Goal: Task Accomplishment & Management: Complete application form

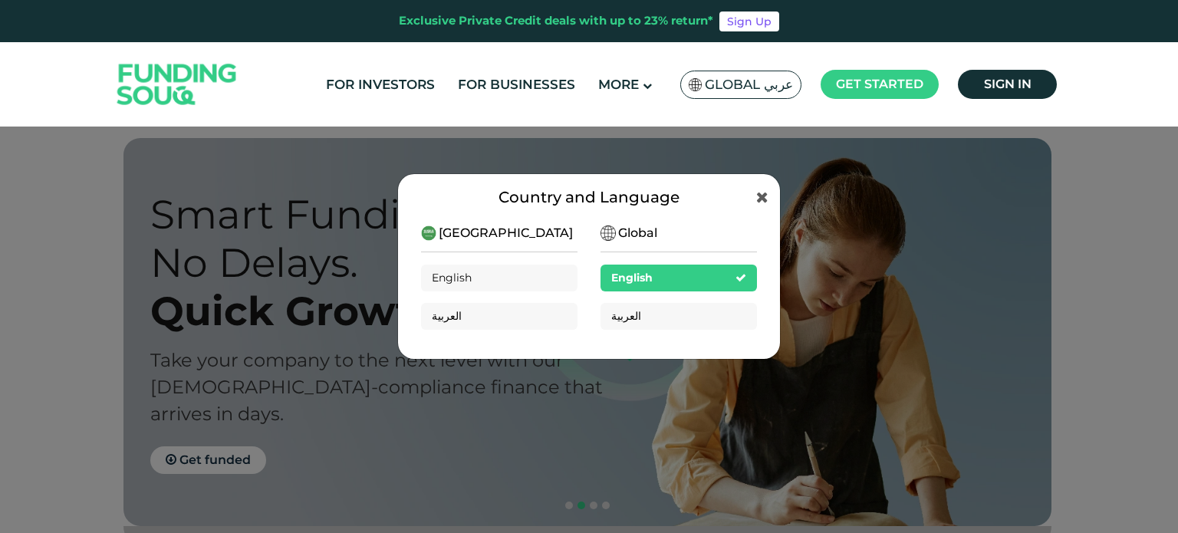
click at [509, 235] on span "[GEOGRAPHIC_DATA]" at bounding box center [506, 233] width 134 height 18
click at [518, 234] on div "[GEOGRAPHIC_DATA]" at bounding box center [498, 233] width 154 height 18
click at [757, 202] on icon at bounding box center [762, 196] width 12 height 15
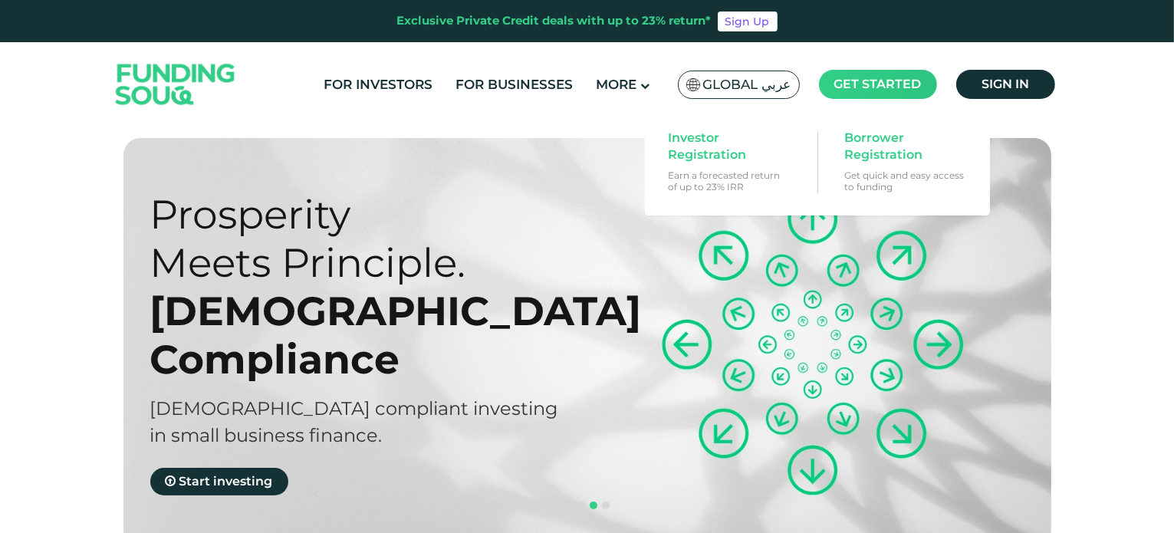
click at [884, 87] on span "Get started" at bounding box center [878, 84] width 87 height 15
click at [700, 153] on span "Investor Registration" at bounding box center [727, 147] width 118 height 34
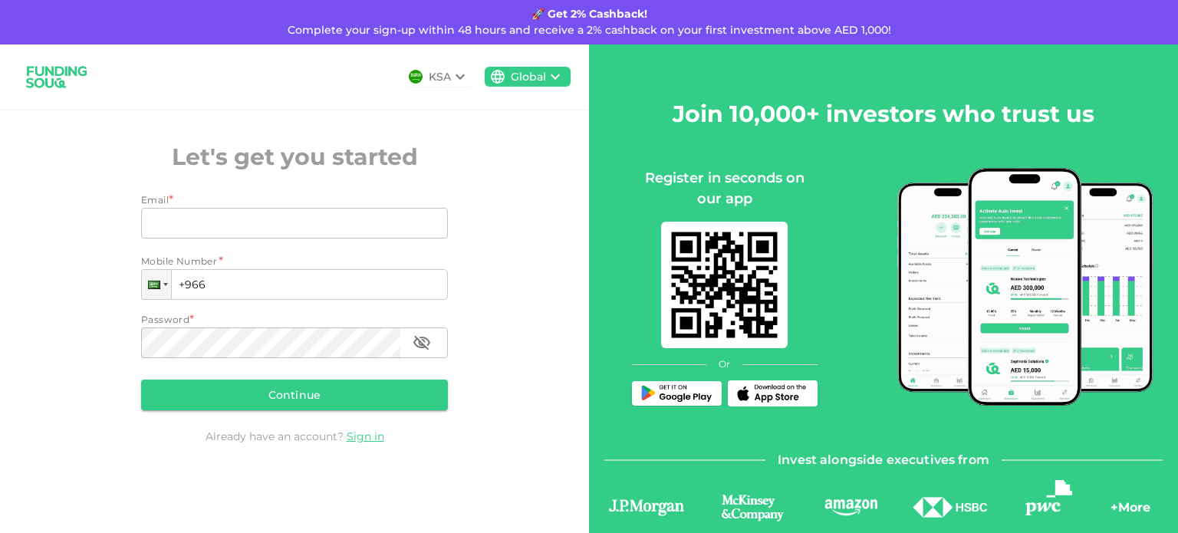
click at [107, 259] on div "KSA Global Let's get you started Email * Email Email Mobile Number * Phone +966…" at bounding box center [294, 267] width 589 height 446
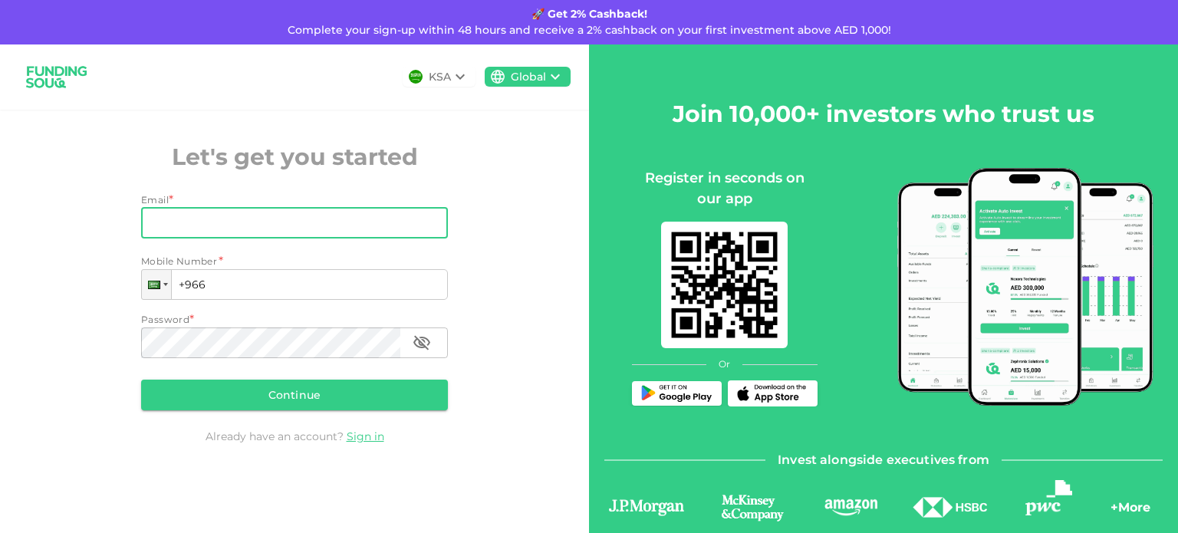
click at [209, 228] on input "Email" at bounding box center [286, 223] width 290 height 31
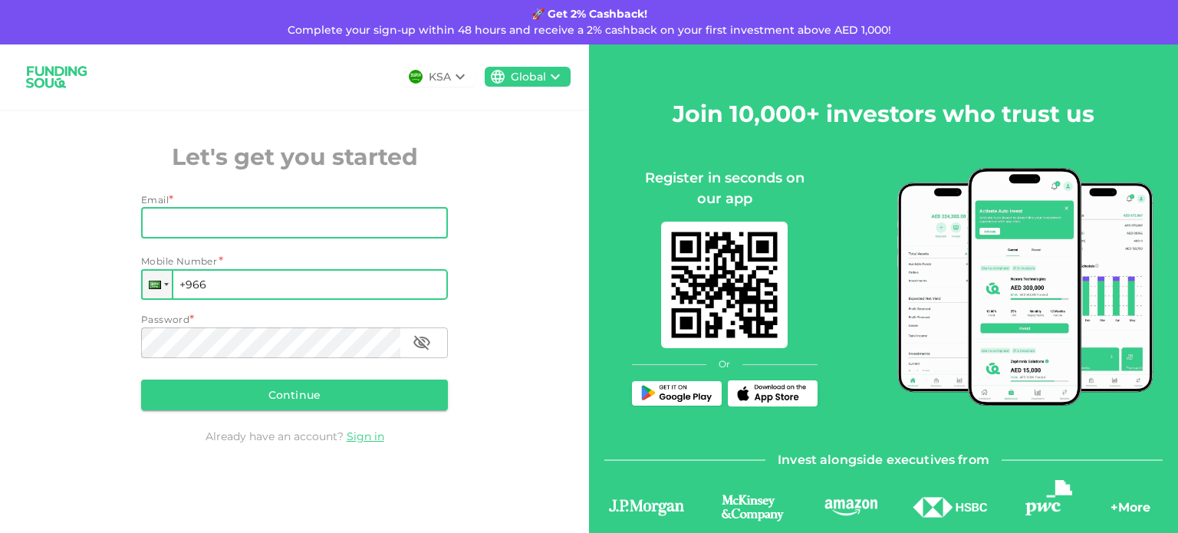
type input "[EMAIL_ADDRESS][DOMAIN_NAME]"
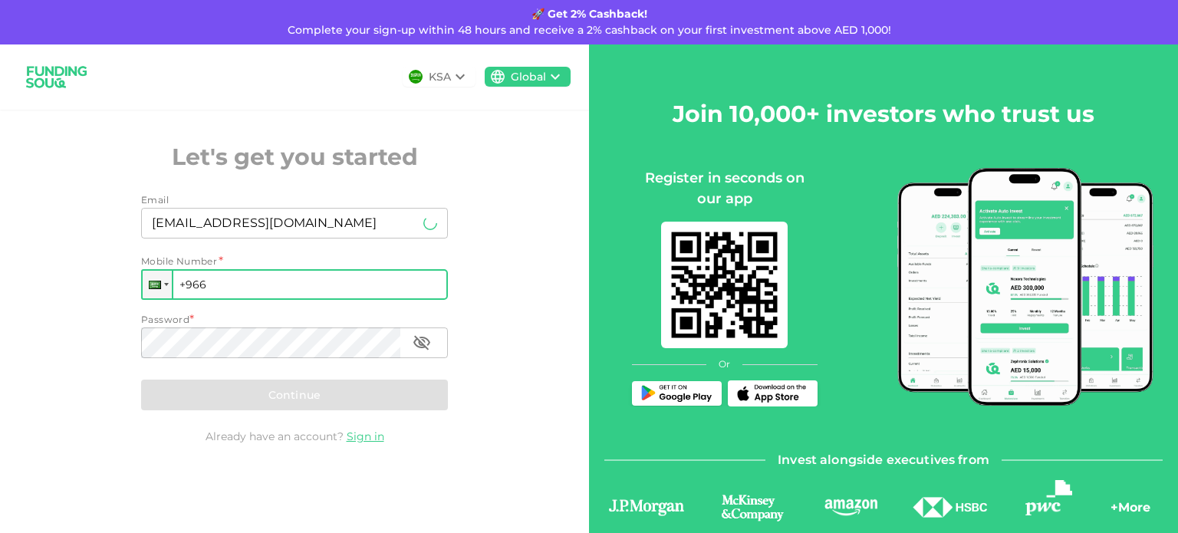
click at [215, 285] on input "+966" at bounding box center [294, 284] width 307 height 31
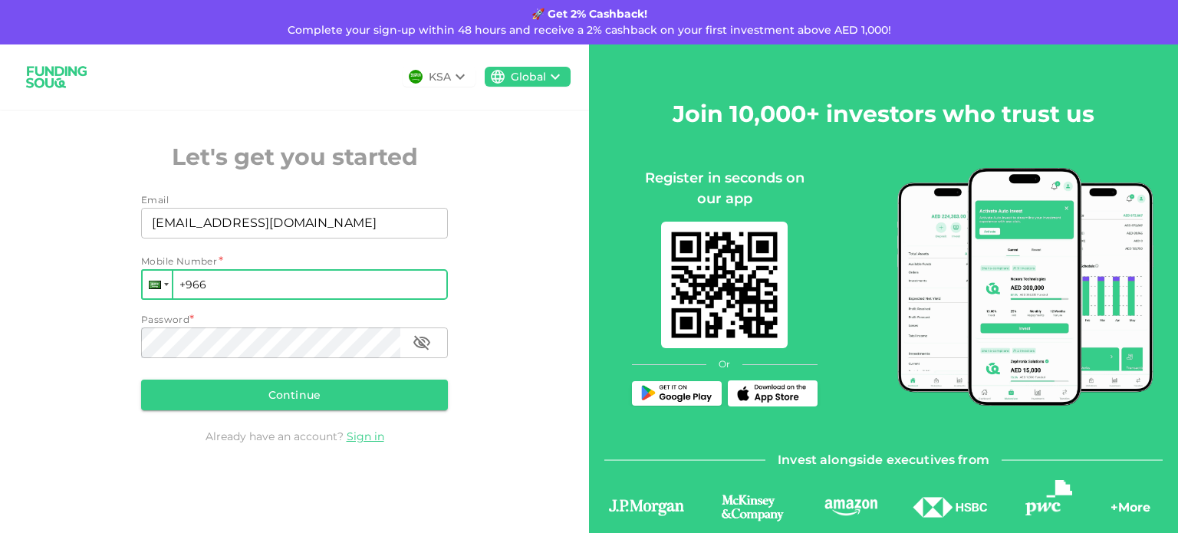
click at [163, 288] on div at bounding box center [157, 285] width 29 height 28
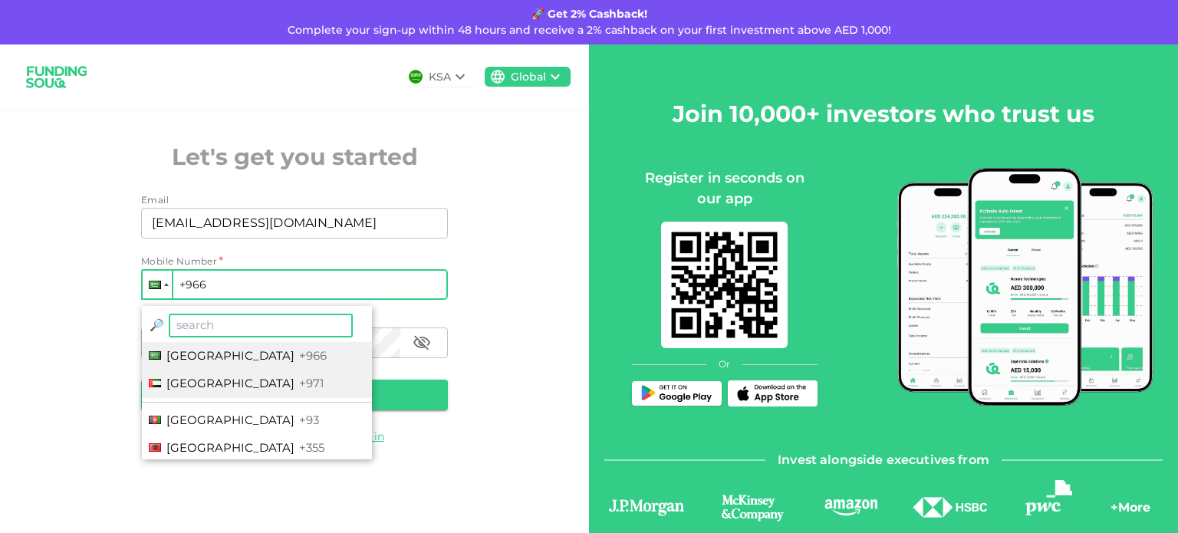
click at [211, 386] on span "[GEOGRAPHIC_DATA]" at bounding box center [230, 383] width 128 height 15
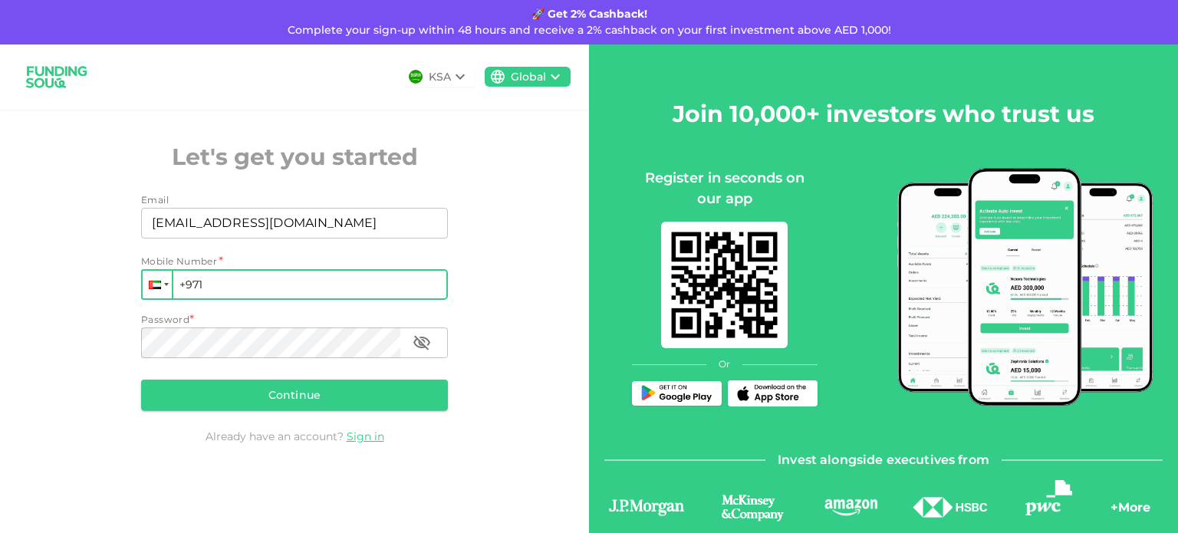
click at [154, 282] on div at bounding box center [155, 285] width 12 height 8
click at [229, 283] on input "+971" at bounding box center [294, 284] width 307 height 31
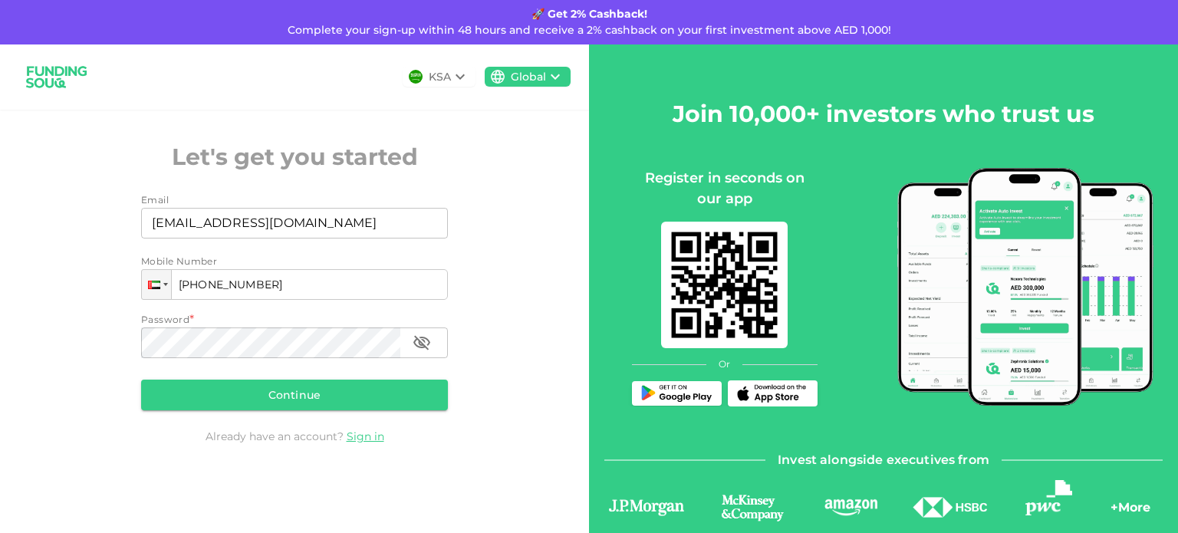
type input "[PHONE_NUMBER]"
click at [0, 337] on div "KSA Global Let's get you started Email Email [EMAIL_ADDRESS][DOMAIN_NAME] Email…" at bounding box center [294, 267] width 589 height 446
click at [25, 334] on div "KSA Global Let's get you started Email Email [EMAIL_ADDRESS][DOMAIN_NAME] Email…" at bounding box center [294, 267] width 589 height 446
click at [219, 385] on button "Continue" at bounding box center [294, 395] width 307 height 31
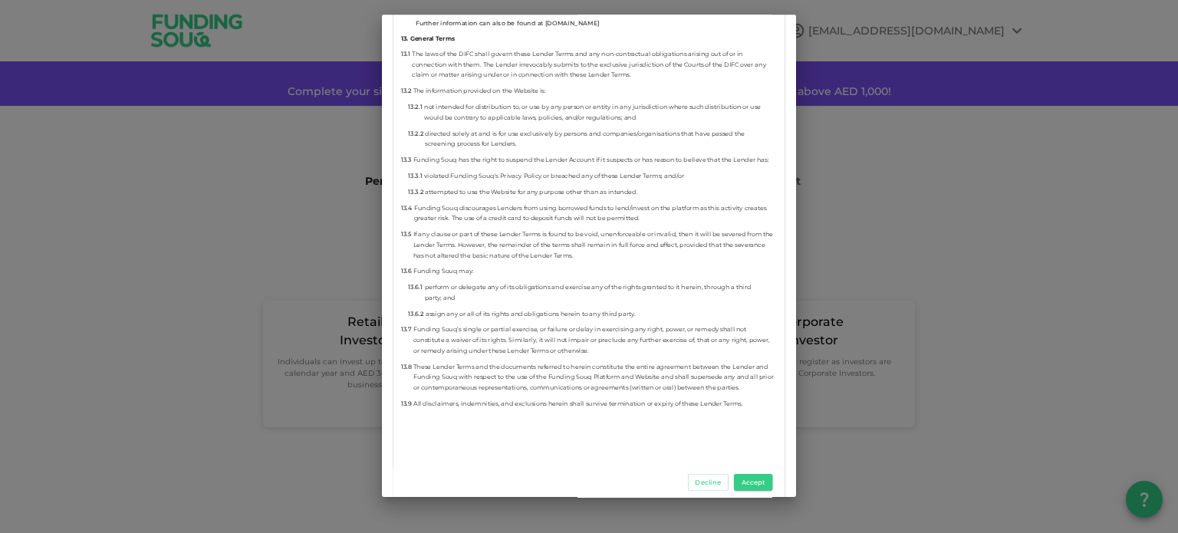
scroll to position [8786, 0]
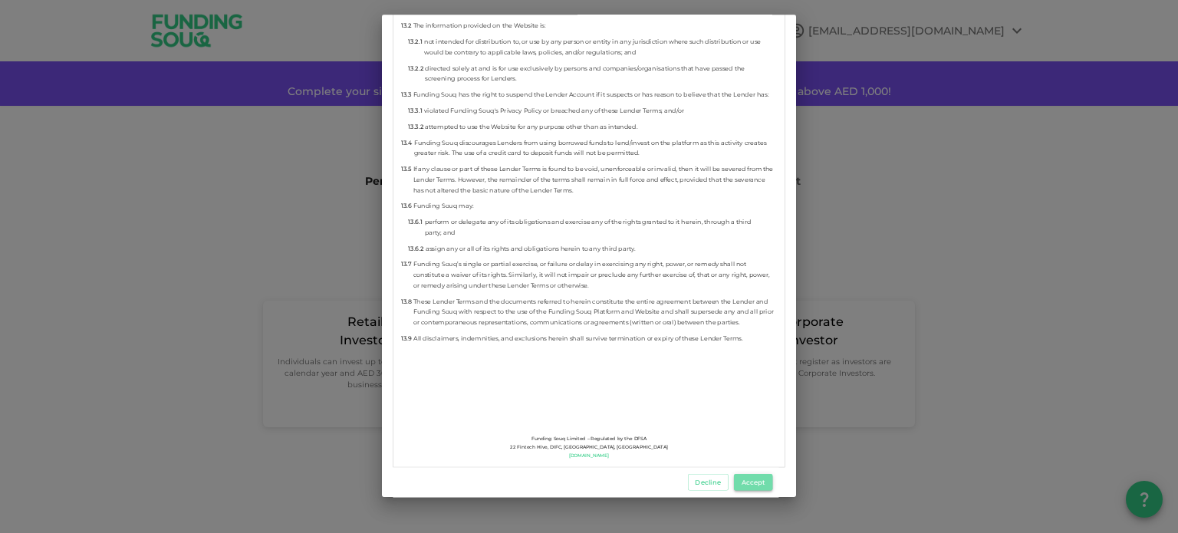
click at [752, 486] on button "Accept" at bounding box center [753, 482] width 38 height 17
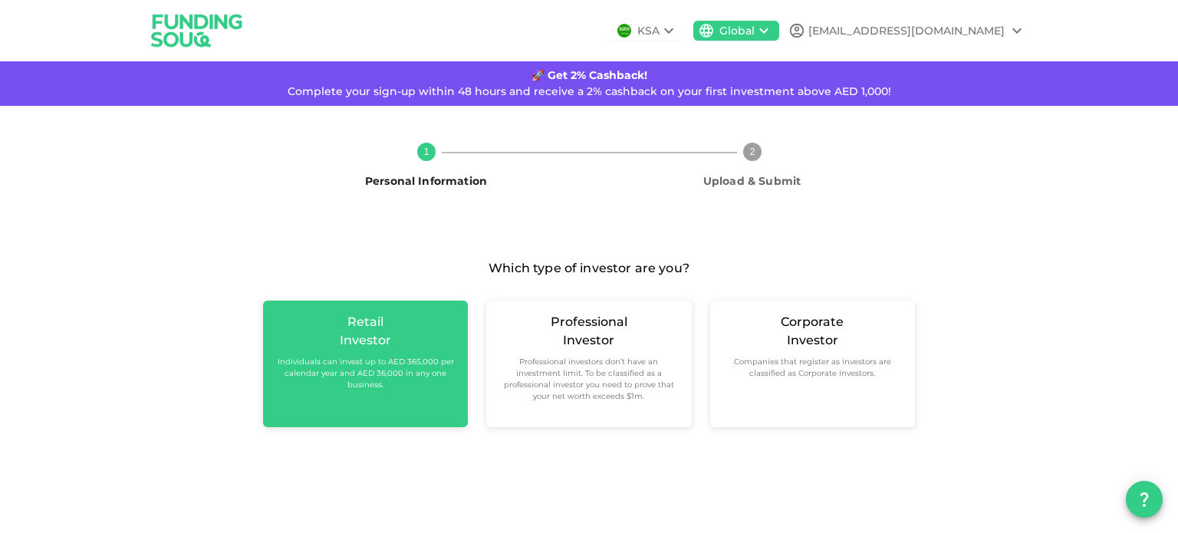
click at [344, 370] on small "Individuals can invest up to AED 365,000 per calendar year and AED 36,000 in an…" at bounding box center [365, 373] width 180 height 35
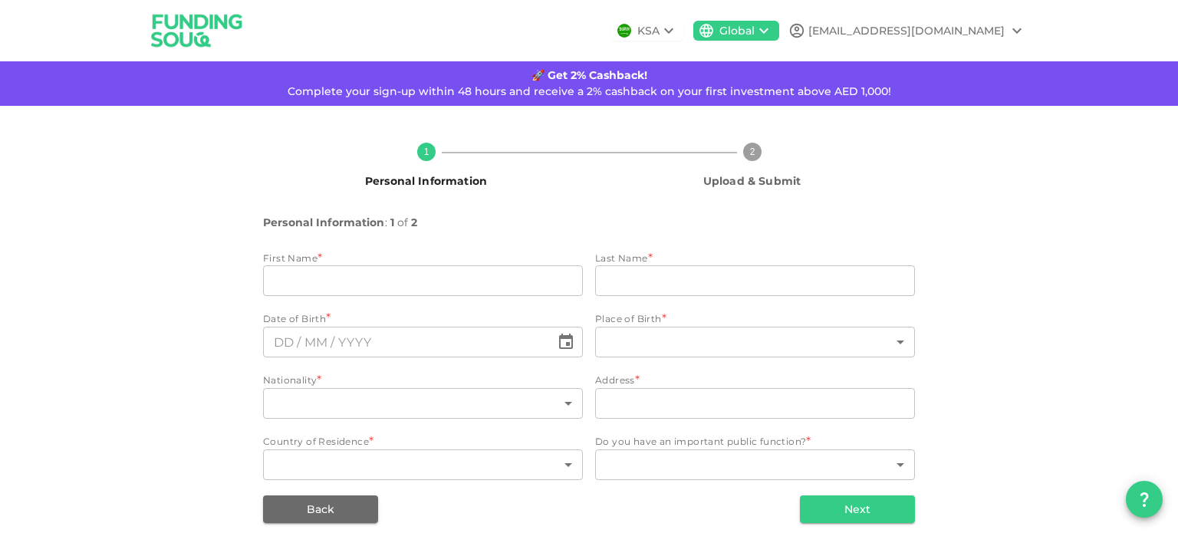
scroll to position [15, 0]
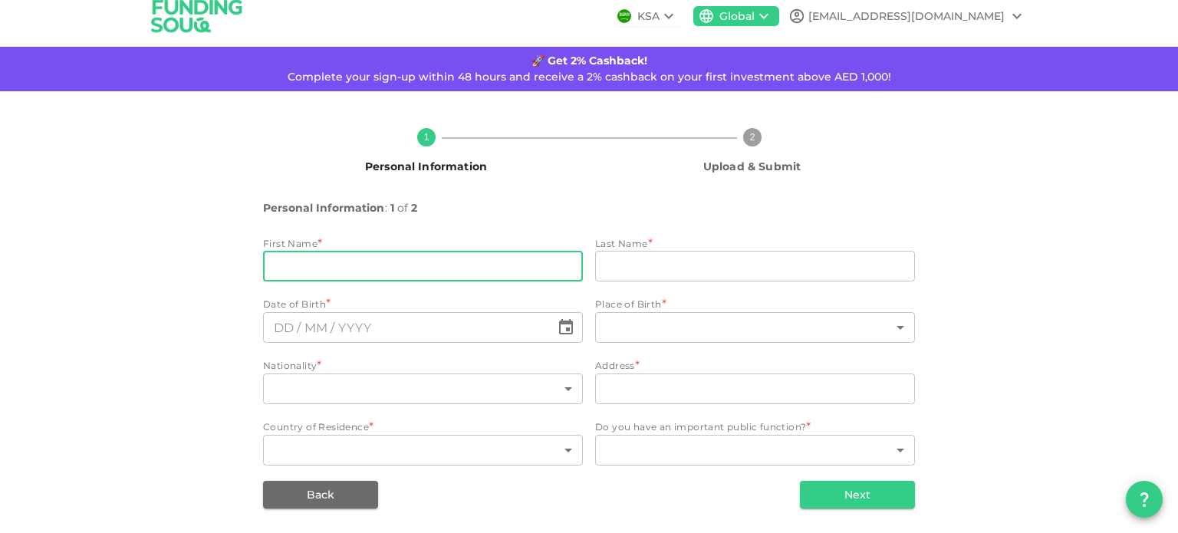
click at [387, 272] on input "firstName" at bounding box center [423, 266] width 320 height 31
type input "[PERSON_NAME]"
type input "Kashif"
type input "[GEOGRAPHIC_DATA]"
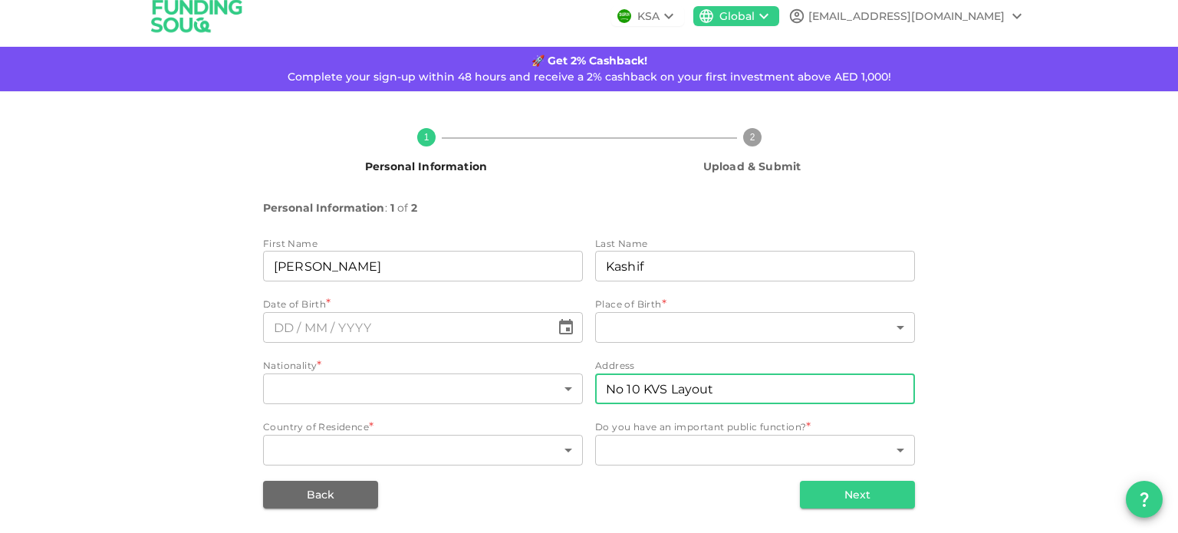
click at [733, 390] on input "No 10 KVS Layout" at bounding box center [755, 389] width 320 height 31
type input "N"
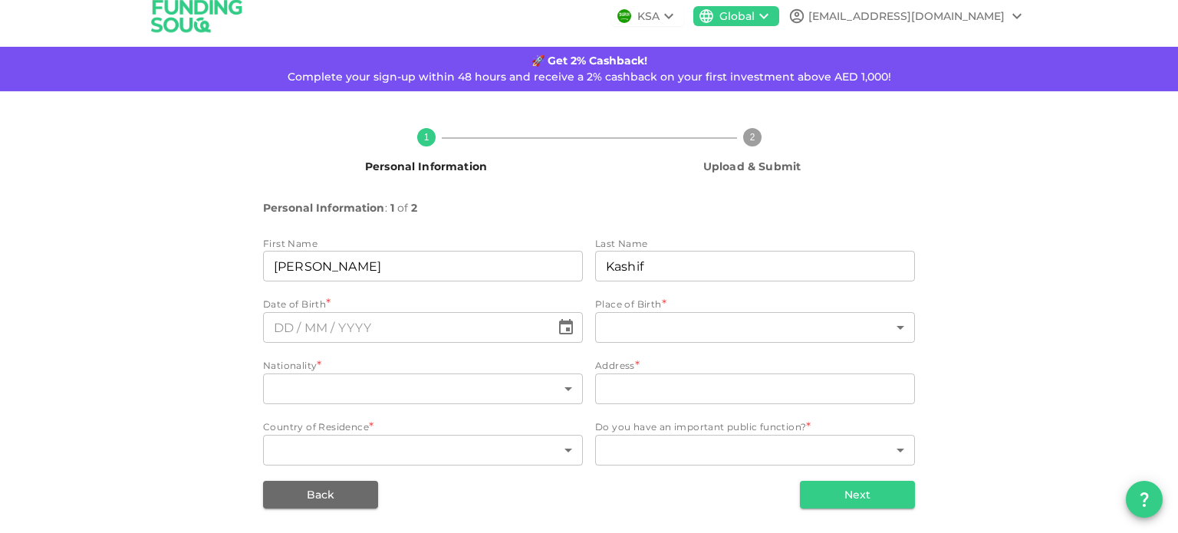
click at [576, 355] on div "First Name firstName [PERSON_NAME] firstName Last Name lastName [PERSON_NAME] l…" at bounding box center [589, 352] width 652 height 233
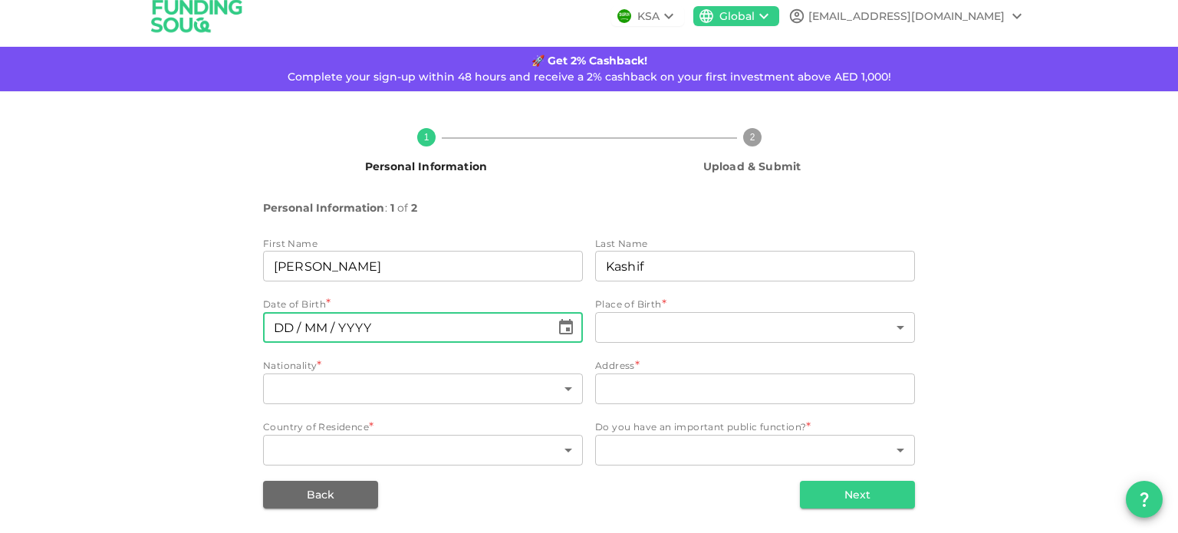
click at [314, 331] on input "⁦⁨DD⁩ / ⁨MM⁩ / ⁨YYYY⁩⁩" at bounding box center [407, 327] width 288 height 31
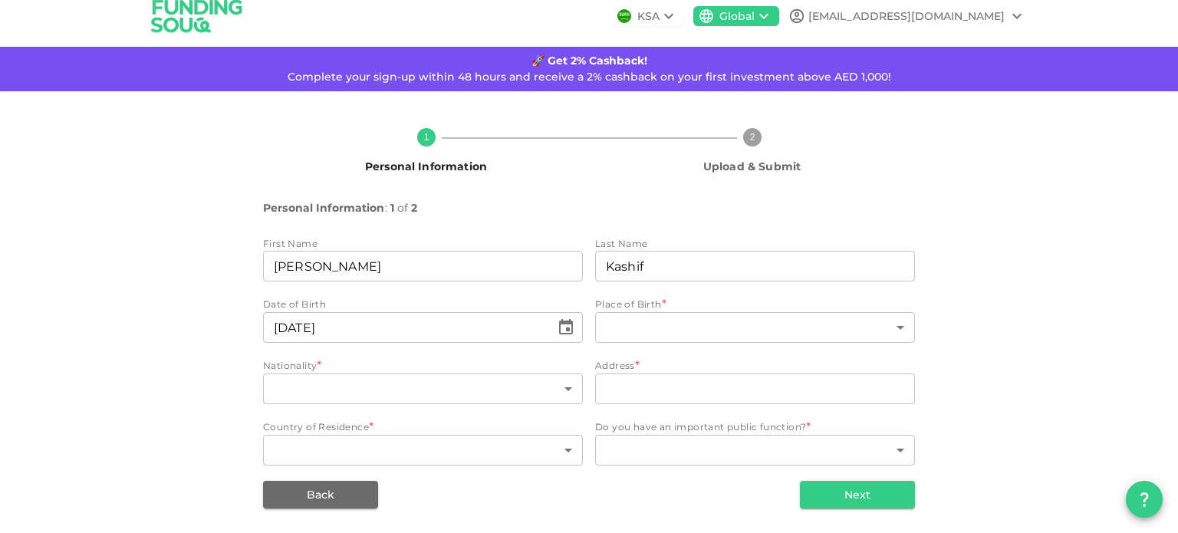
click at [242, 363] on div "1 Personal Information 2 Upload & Submit Personal Information : 1 of 2 First Na…" at bounding box center [589, 312] width 874 height 393
click at [309, 328] on input "⁦⁨[DATE]⁩⁩" at bounding box center [407, 327] width 288 height 31
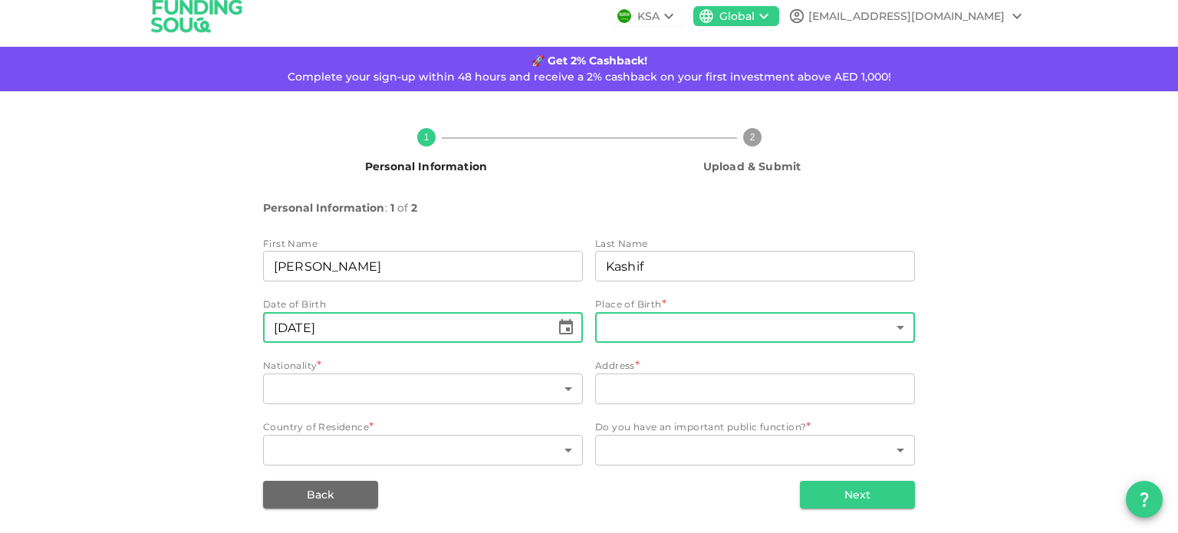
type input "⁦⁨[DATE]⁩⁩"
click at [644, 324] on body "KSA Global [EMAIL_ADDRESS][DOMAIN_NAME] 🚀 Get 2% Cashback! Complete your sign-u…" at bounding box center [589, 266] width 1178 height 533
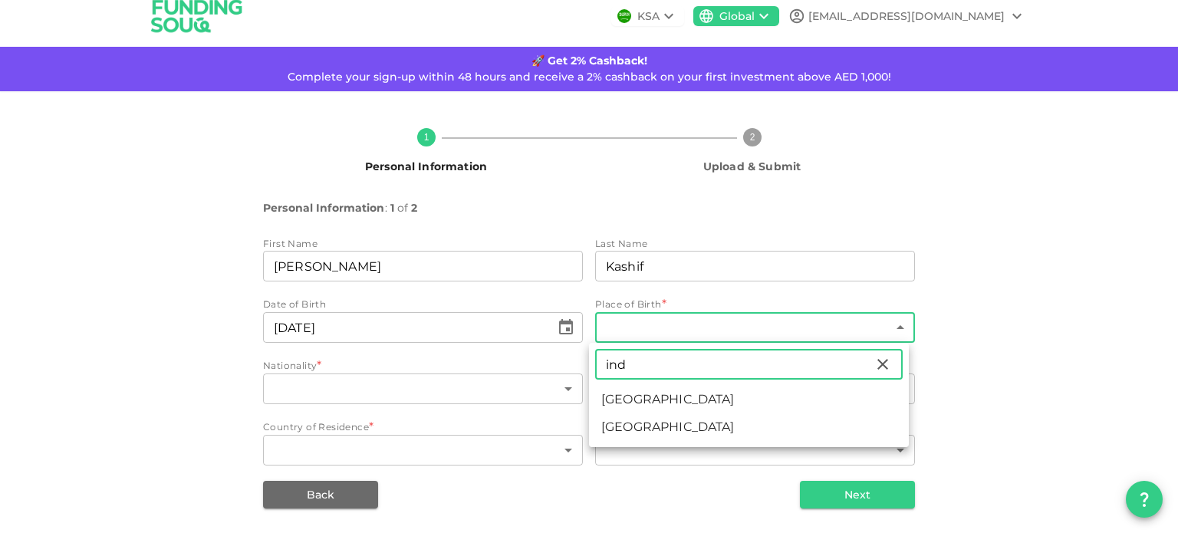
type input "ind"
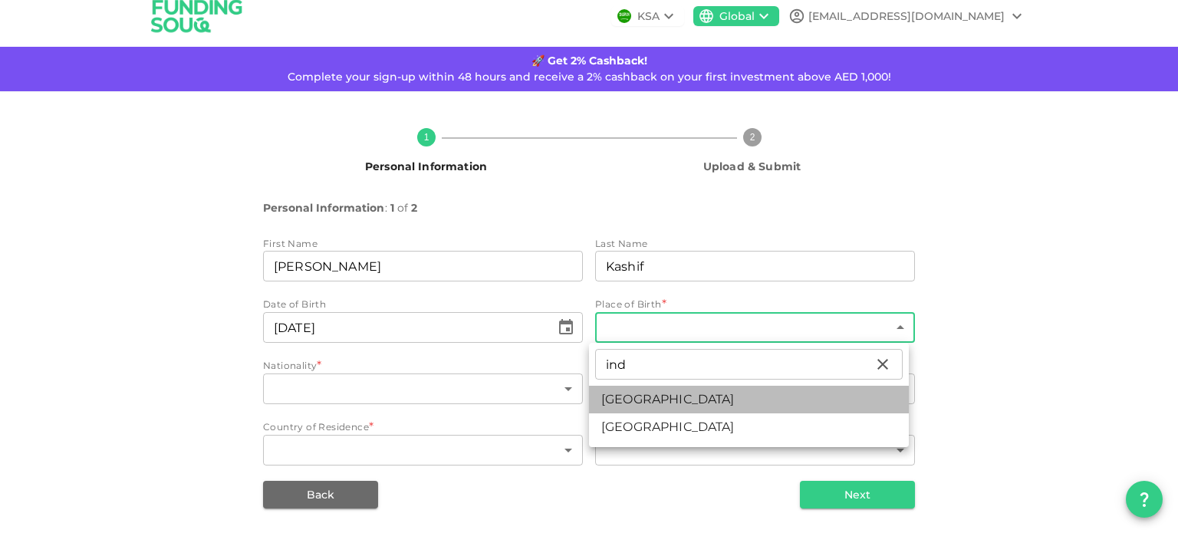
click at [631, 395] on li "[GEOGRAPHIC_DATA]" at bounding box center [749, 400] width 320 height 28
type input "88"
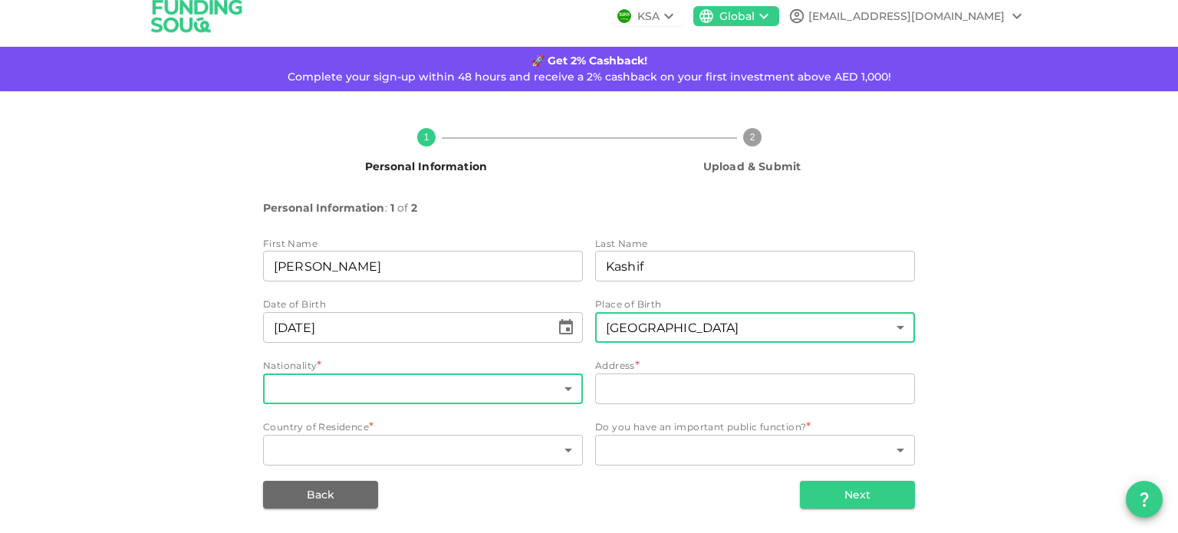
click at [470, 392] on body "KSA Global [EMAIL_ADDRESS][DOMAIN_NAME] 🚀 Get 2% Cashback! Complete your sign-u…" at bounding box center [589, 266] width 1178 height 533
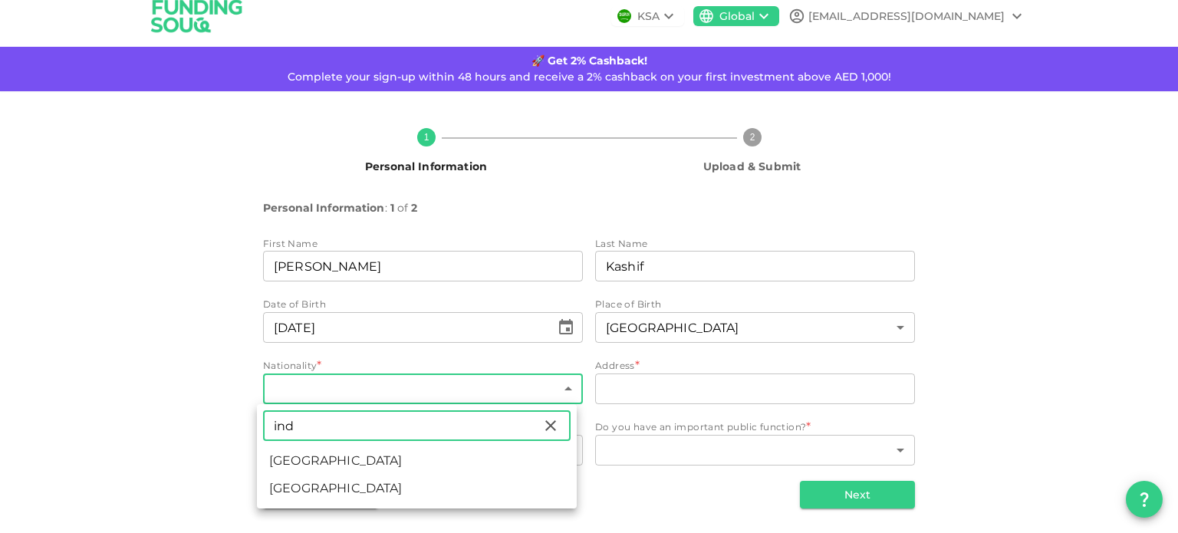
type input "ind"
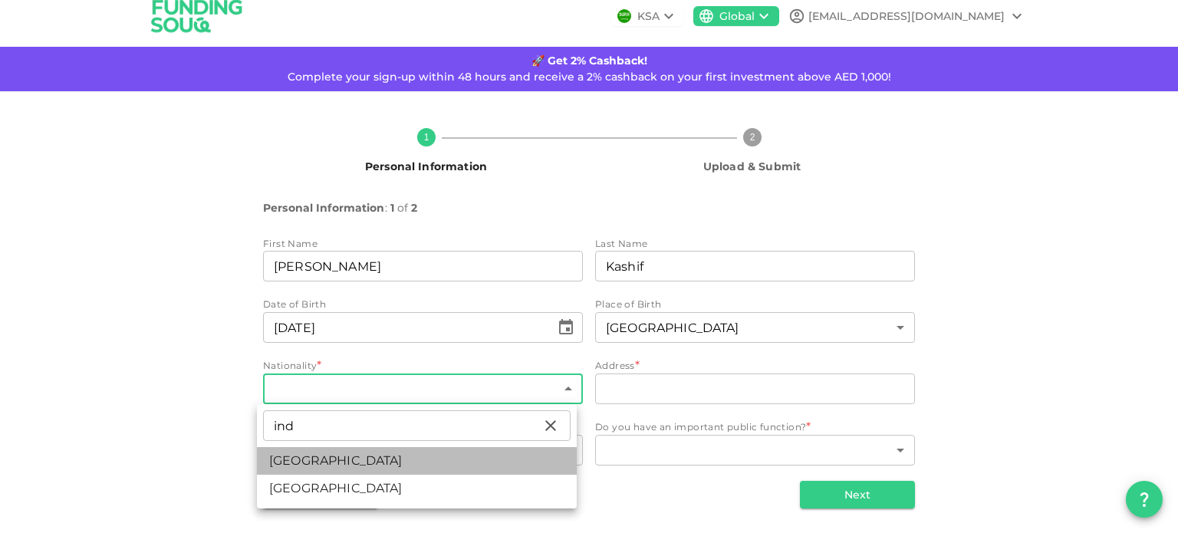
click at [301, 456] on li "[GEOGRAPHIC_DATA]" at bounding box center [417, 461] width 320 height 28
type input "88"
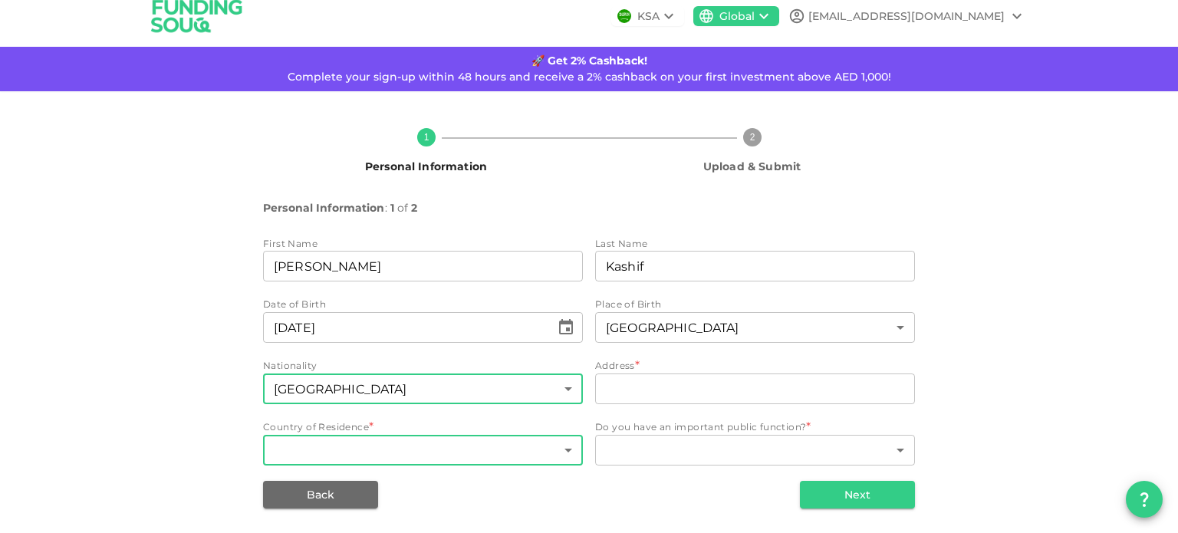
click at [314, 444] on body "KSA Global [EMAIL_ADDRESS][DOMAIN_NAME] 🚀 Get 2% Cashback! Complete your sign-u…" at bounding box center [589, 266] width 1178 height 533
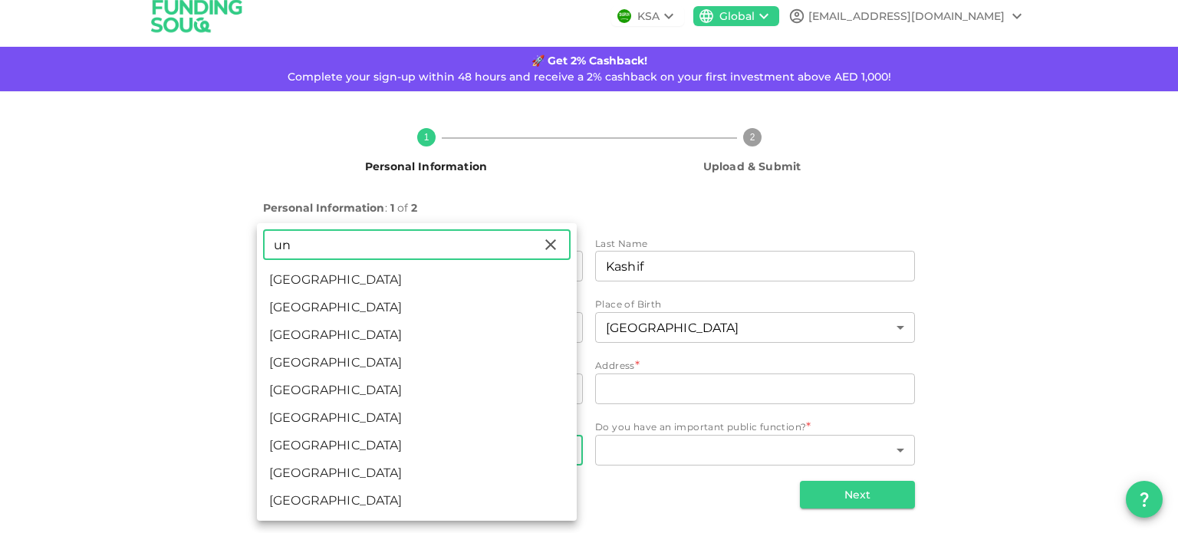
type input "un"
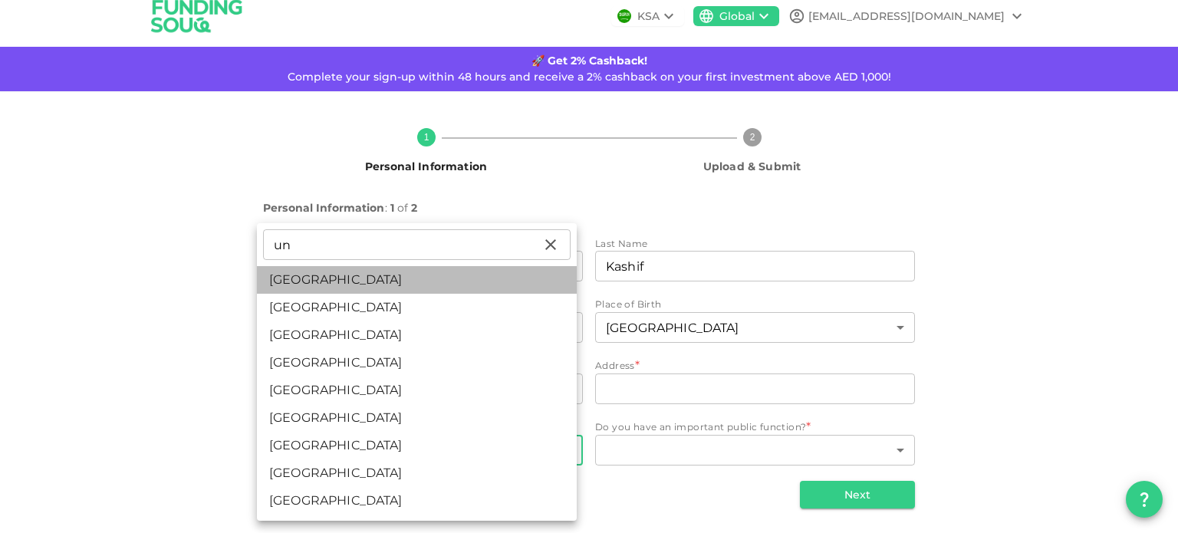
click at [344, 275] on li "[GEOGRAPHIC_DATA]" at bounding box center [417, 280] width 320 height 28
type input "2"
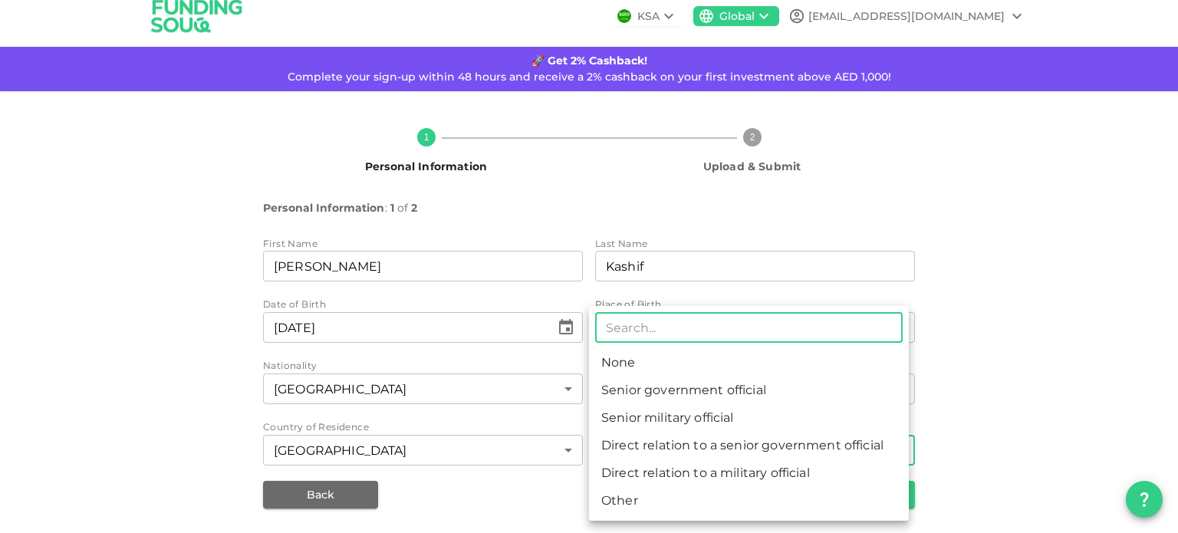
click at [696, 450] on body "KSA Global [EMAIL_ADDRESS][DOMAIN_NAME] 🚀 Get 2% Cashback! Complete your sign-u…" at bounding box center [589, 266] width 1178 height 533
click at [696, 450] on li "Direct relation to a senior government official" at bounding box center [749, 446] width 320 height 28
click at [690, 459] on body "KSA Global [EMAIL_ADDRESS][DOMAIN_NAME] 🚀 Get 2% Cashback! Complete your sign-u…" at bounding box center [589, 266] width 1178 height 533
click at [527, 497] on div at bounding box center [589, 266] width 1178 height 533
click at [664, 446] on body "KSA Global [EMAIL_ADDRESS][DOMAIN_NAME] 🚀 Get 2% Cashback! Complete your sign-u…" at bounding box center [589, 266] width 1178 height 533
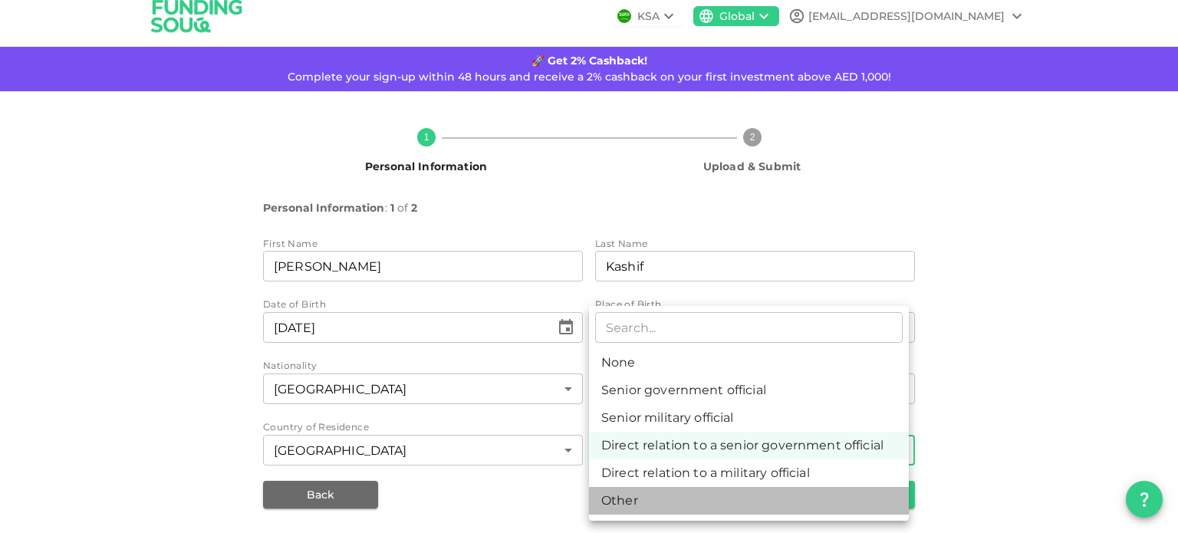
click at [630, 498] on li "Other" at bounding box center [749, 501] width 320 height 28
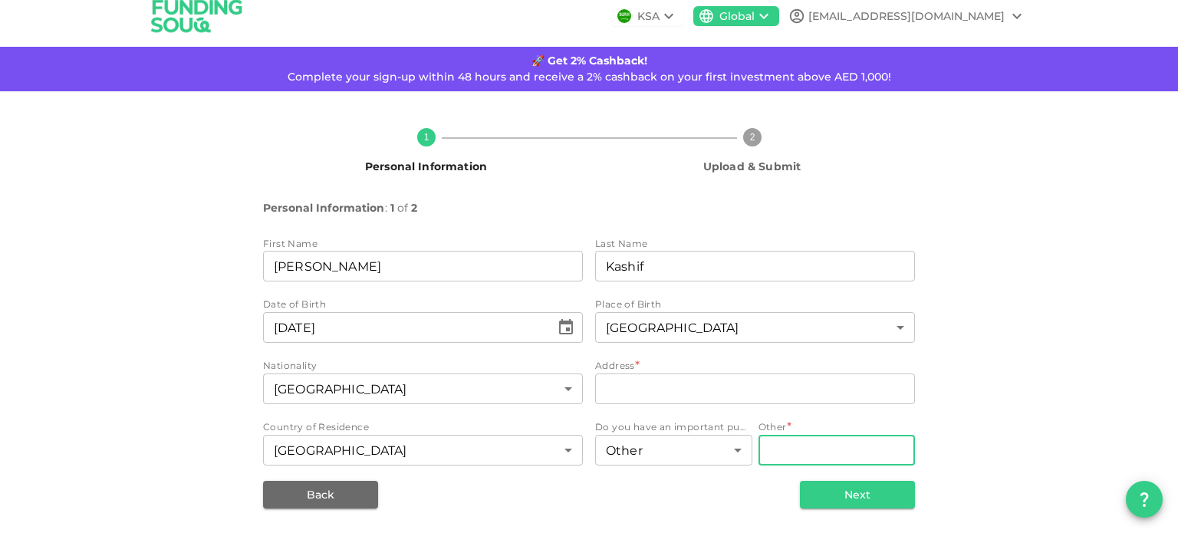
click at [794, 454] on input "Other" at bounding box center [837, 450] width 157 height 31
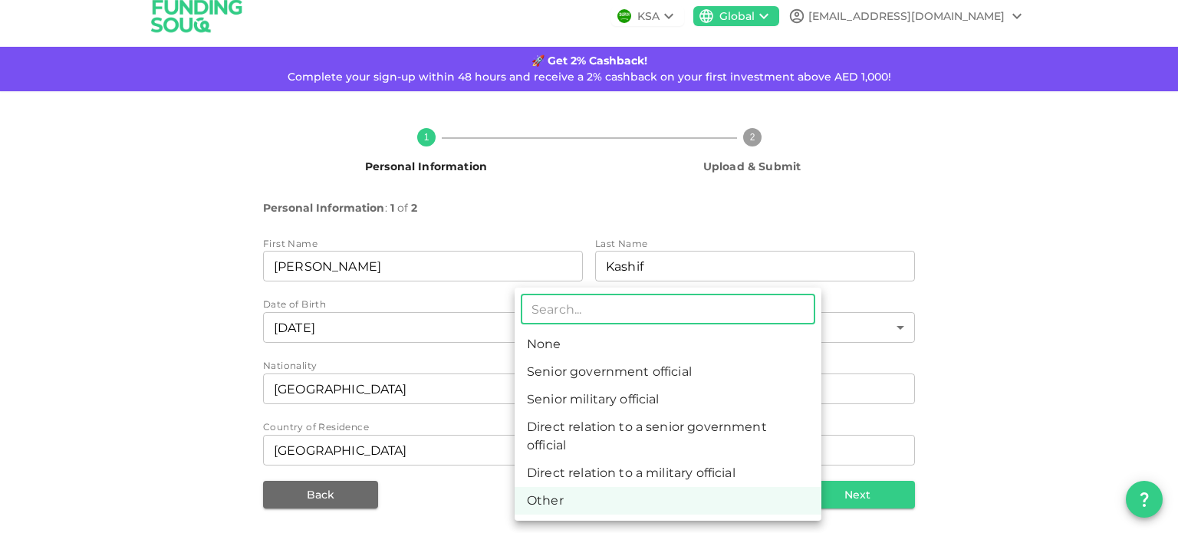
click at [663, 449] on body "KSA Global [EMAIL_ADDRESS][DOMAIN_NAME] 🚀 Get 2% Cashback! Complete your sign-u…" at bounding box center [589, 266] width 1178 height 533
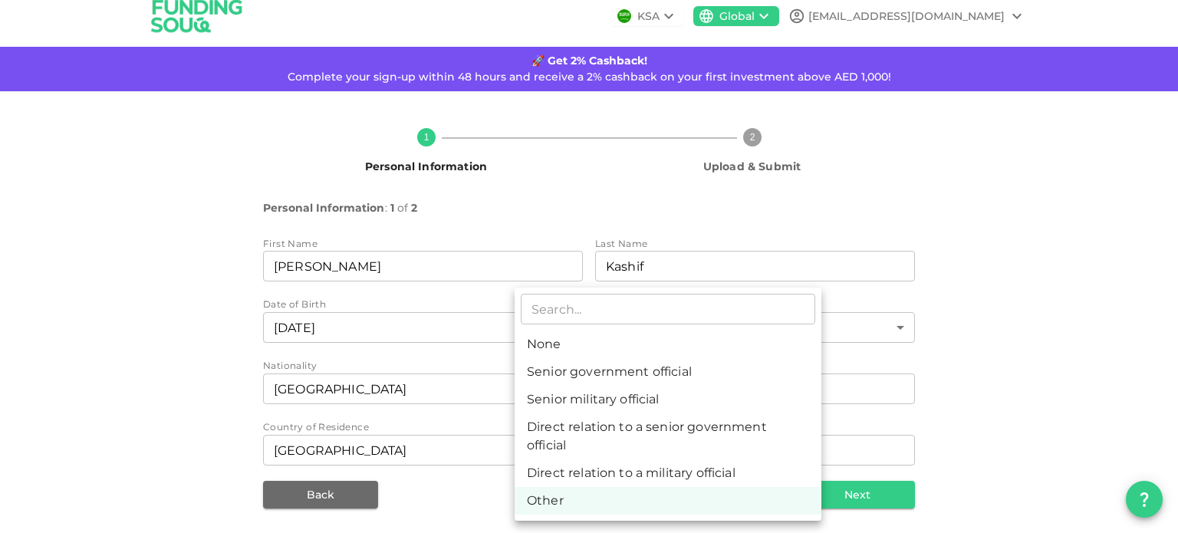
click at [471, 484] on div at bounding box center [589, 266] width 1178 height 533
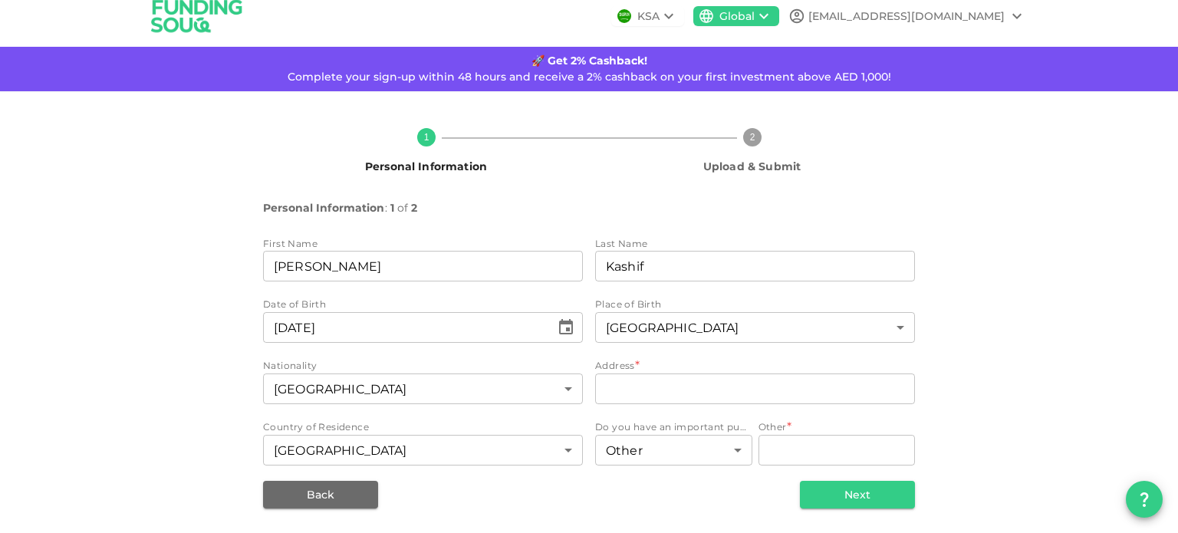
click at [471, 484] on div "Back Next" at bounding box center [589, 495] width 652 height 28
drag, startPoint x: 722, startPoint y: 428, endPoint x: 630, endPoint y: 440, distance: 92.8
click at [630, 440] on div "Do you have an important public function? Other 6 ​" at bounding box center [673, 444] width 157 height 49
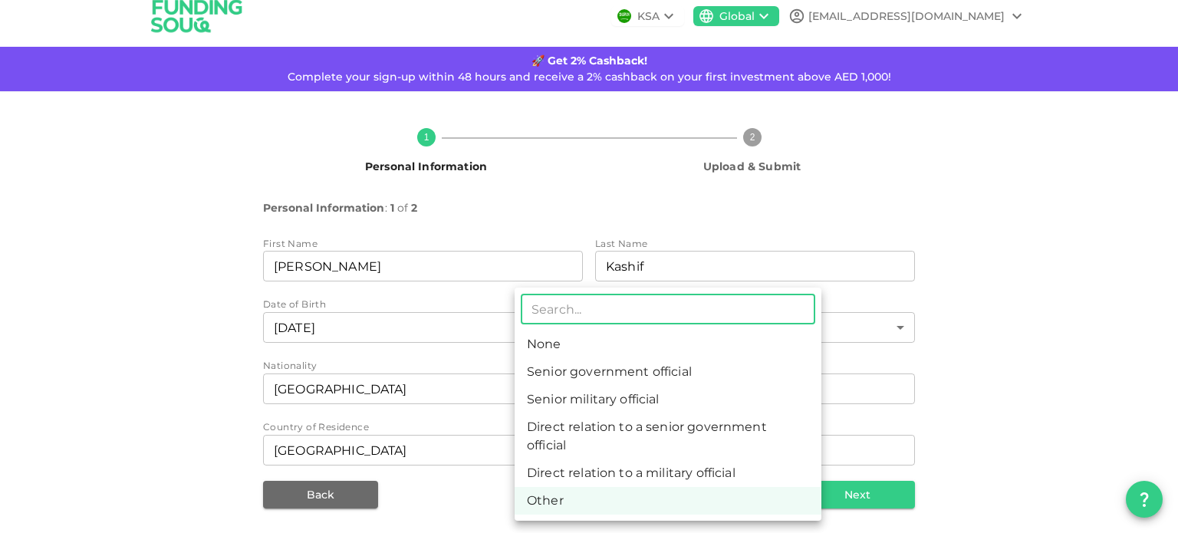
click at [630, 440] on body "KSA Global [EMAIL_ADDRESS][DOMAIN_NAME] 🚀 Get 2% Cashback! Complete your sign-u…" at bounding box center [589, 266] width 1178 height 533
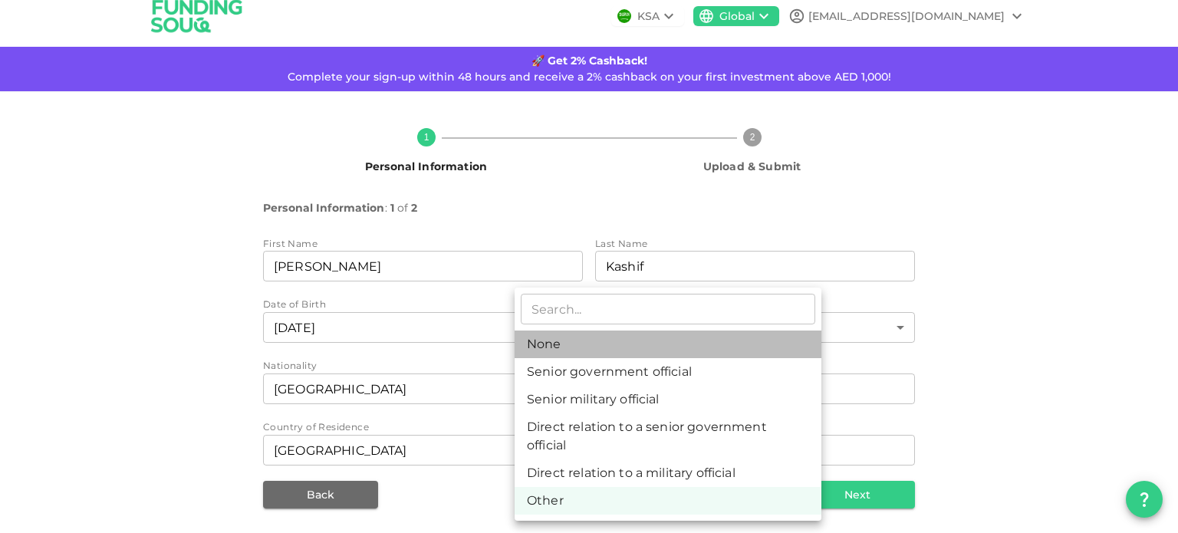
click at [585, 337] on li "None" at bounding box center [668, 345] width 307 height 28
type input "1"
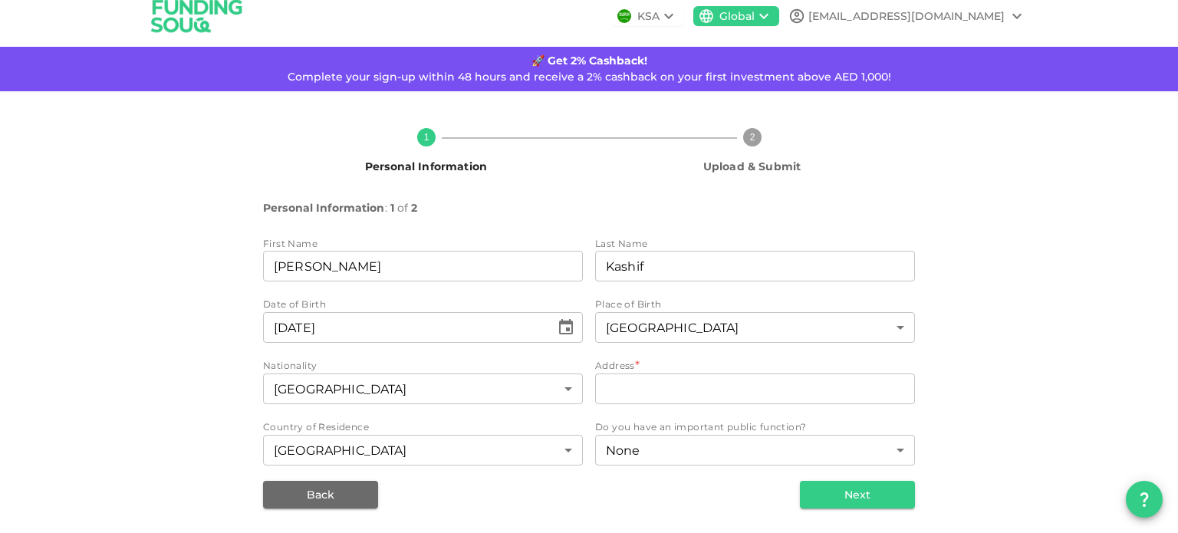
click at [695, 478] on div "Personal Information : 1 of 2 First Name firstName [PERSON_NAME] firstName Last…" at bounding box center [589, 354] width 652 height 310
click at [829, 483] on button "Next" at bounding box center [857, 495] width 115 height 28
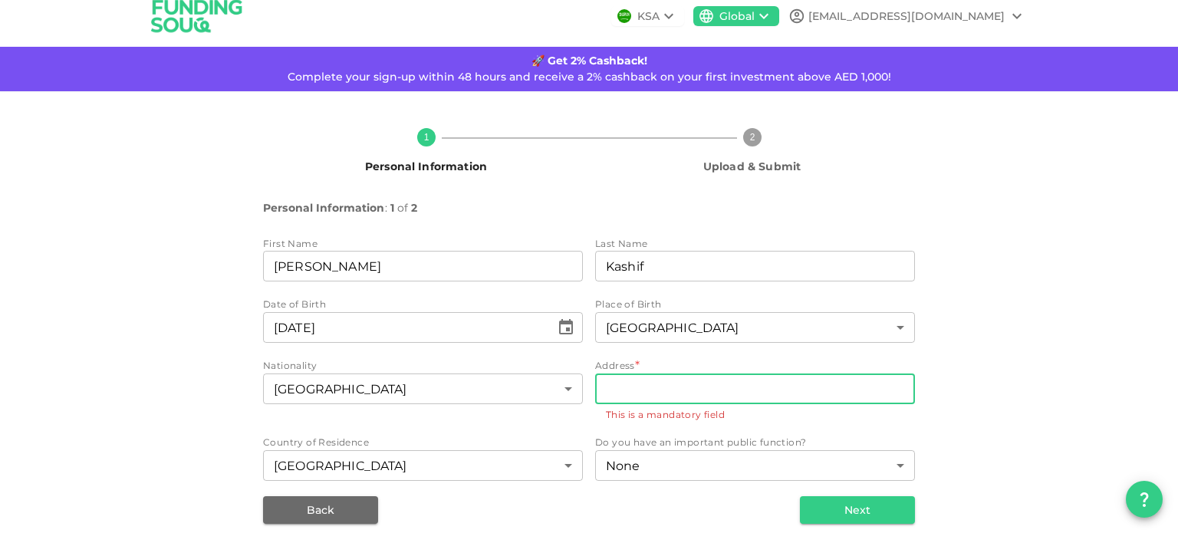
click at [669, 393] on input "address" at bounding box center [755, 389] width 320 height 31
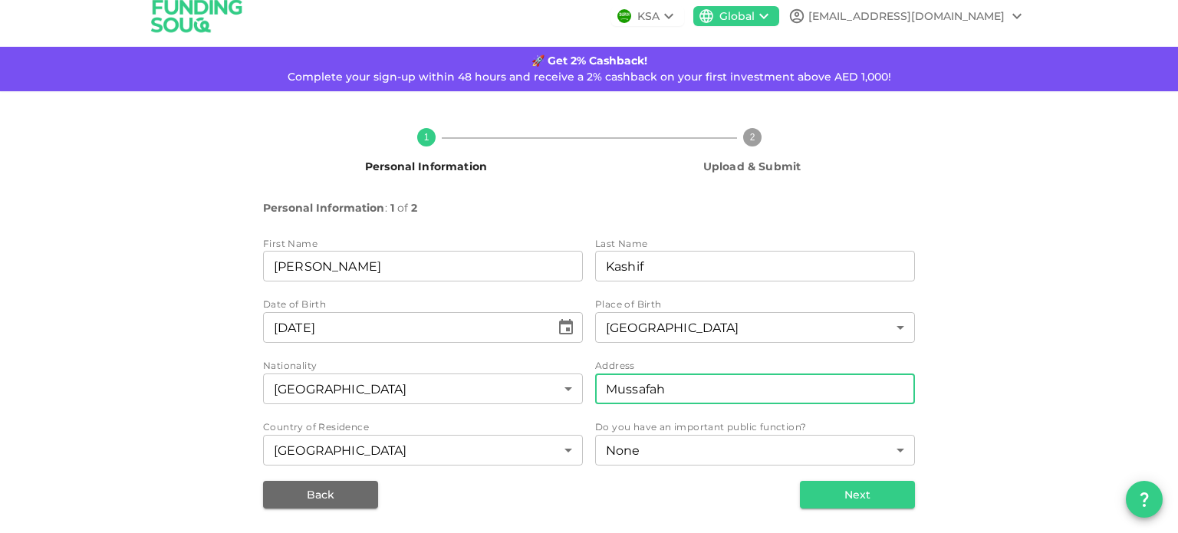
type input "Mussafah"
click at [658, 466] on div "None 1 ​" at bounding box center [755, 452] width 320 height 34
click at [668, 492] on div "Back Next" at bounding box center [589, 495] width 652 height 28
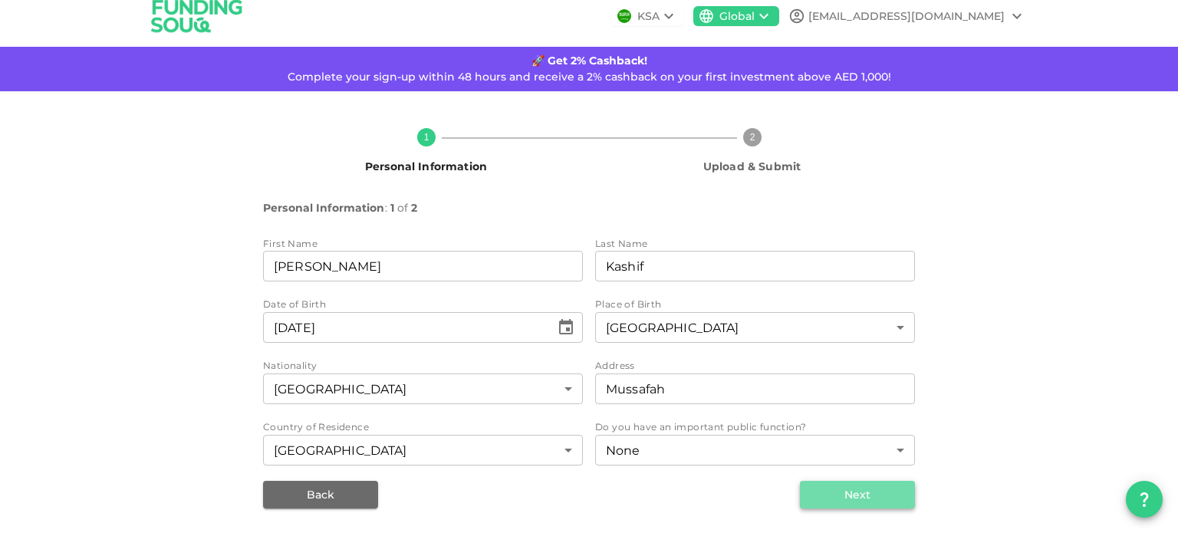
click at [833, 501] on button "Next" at bounding box center [857, 495] width 115 height 28
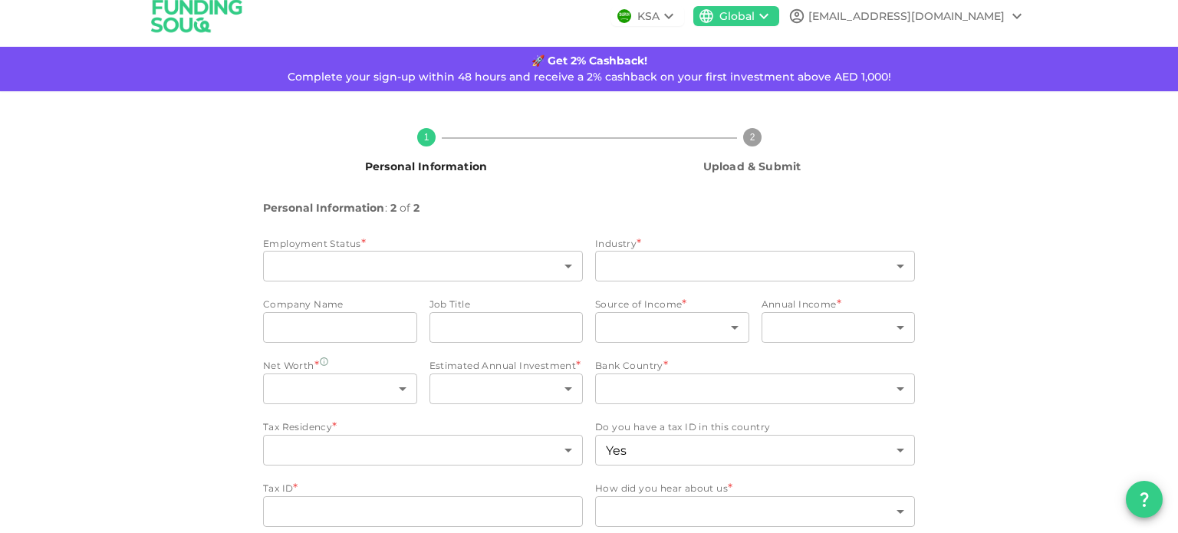
type input "2"
type input "false"
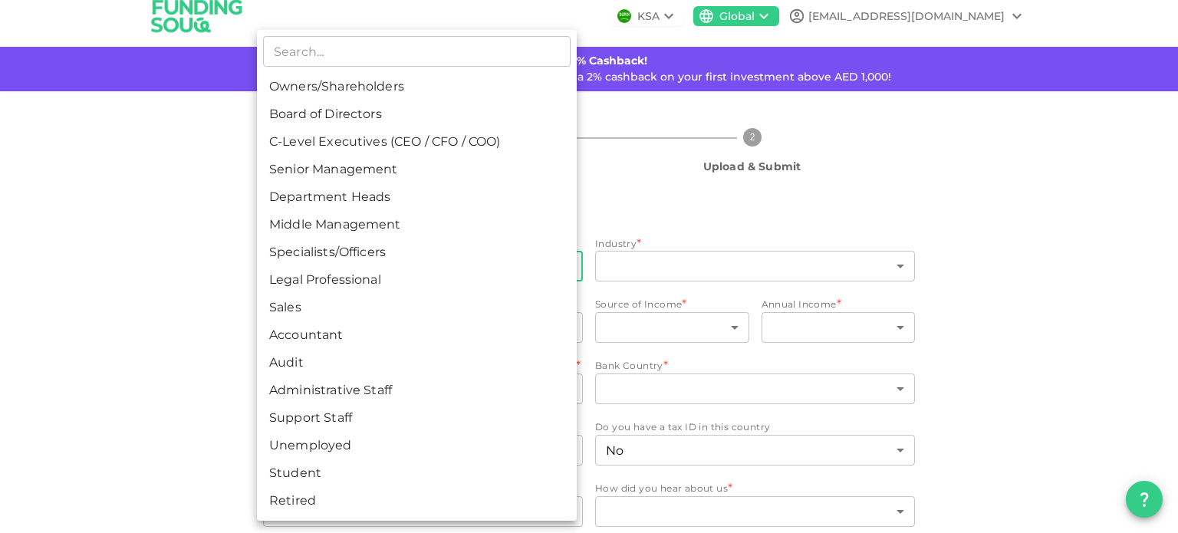
click at [525, 278] on body "KSA Global [EMAIL_ADDRESS][DOMAIN_NAME] 🚀 Get 2% Cashback! Complete your sign-u…" at bounding box center [589, 266] width 1178 height 533
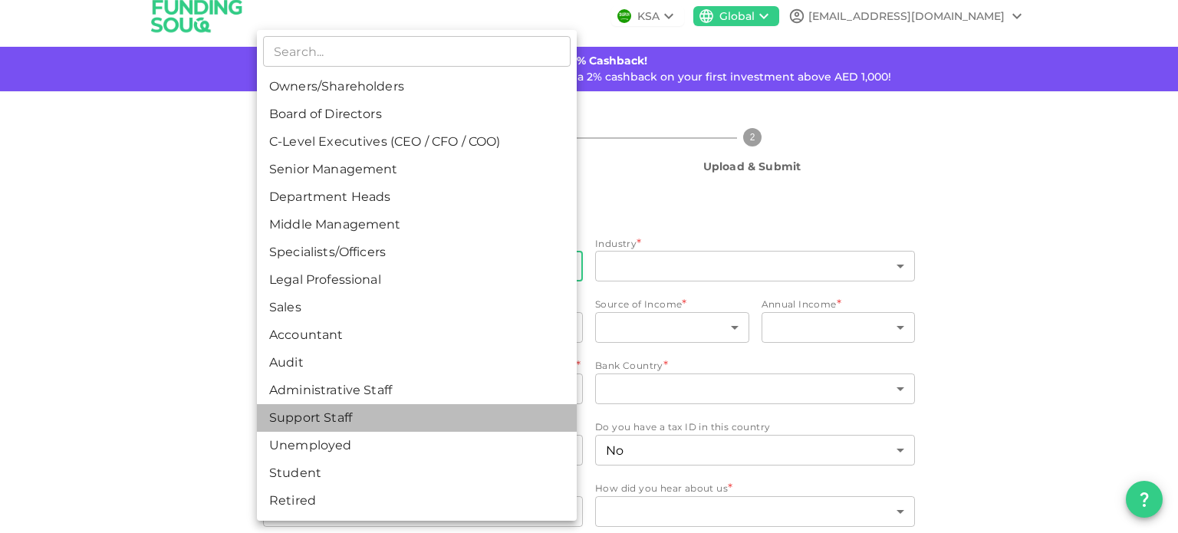
click at [414, 418] on li "Support Staff" at bounding box center [417, 418] width 320 height 28
type input "13"
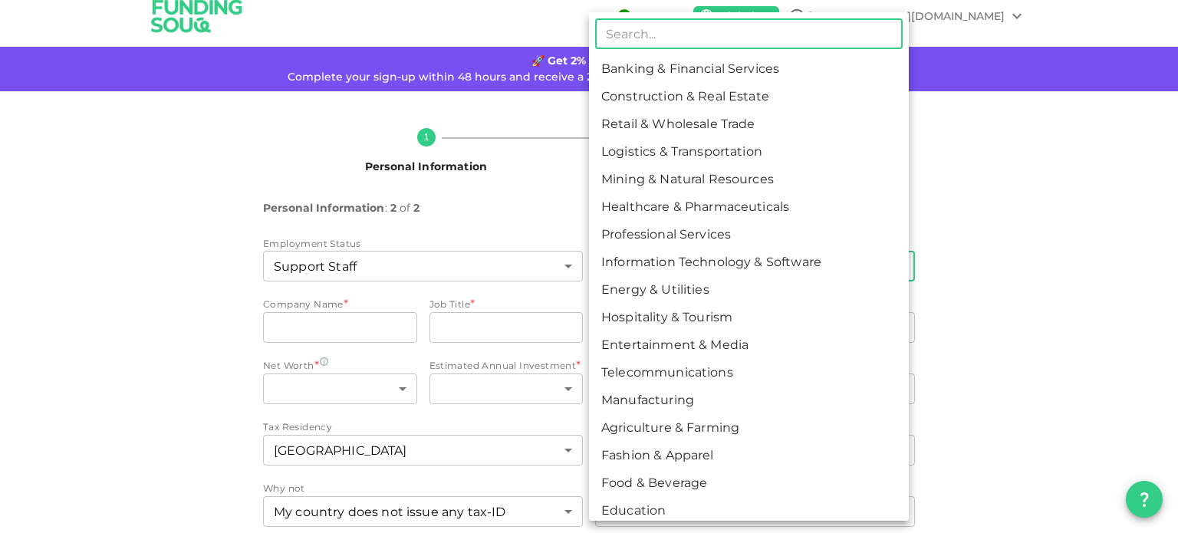
click at [663, 252] on body "KSA Global [EMAIL_ADDRESS][DOMAIN_NAME] 🚀 Get 2% Cashback! Complete your sign-u…" at bounding box center [589, 266] width 1178 height 533
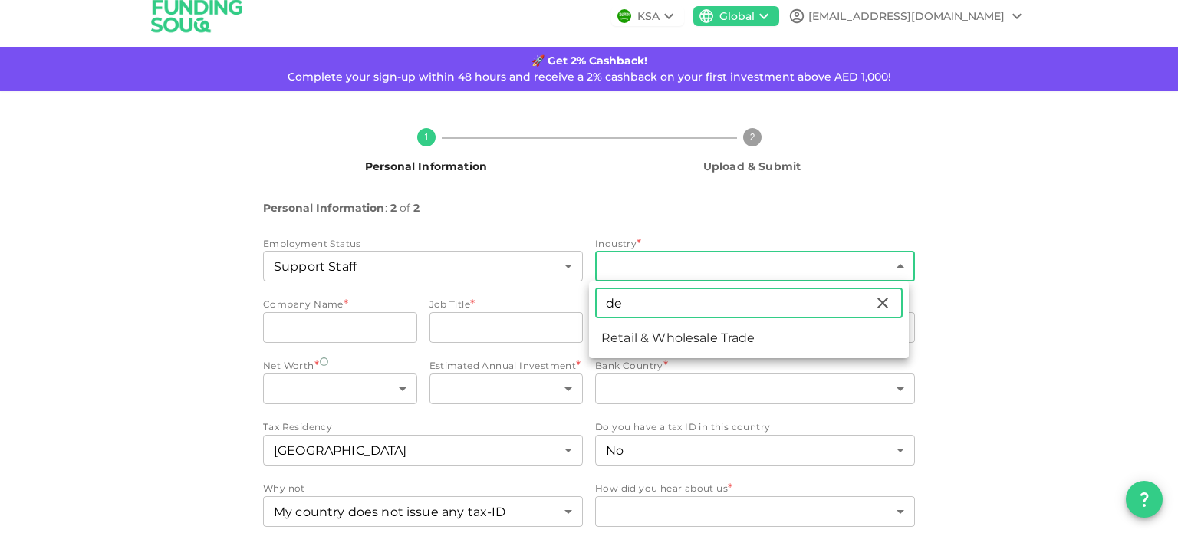
type input "d"
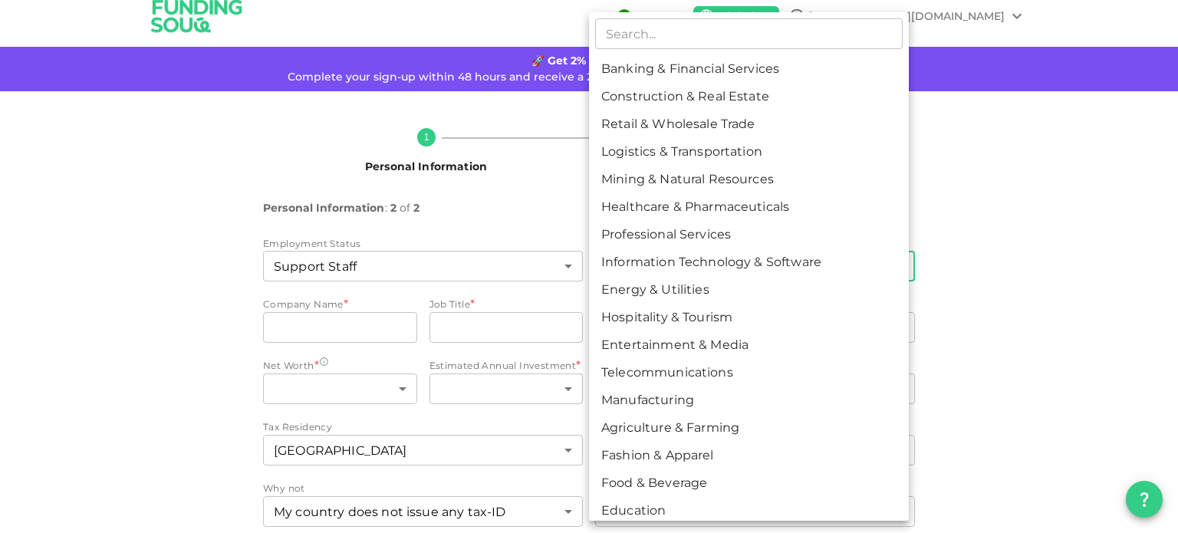
scroll to position [64, 0]
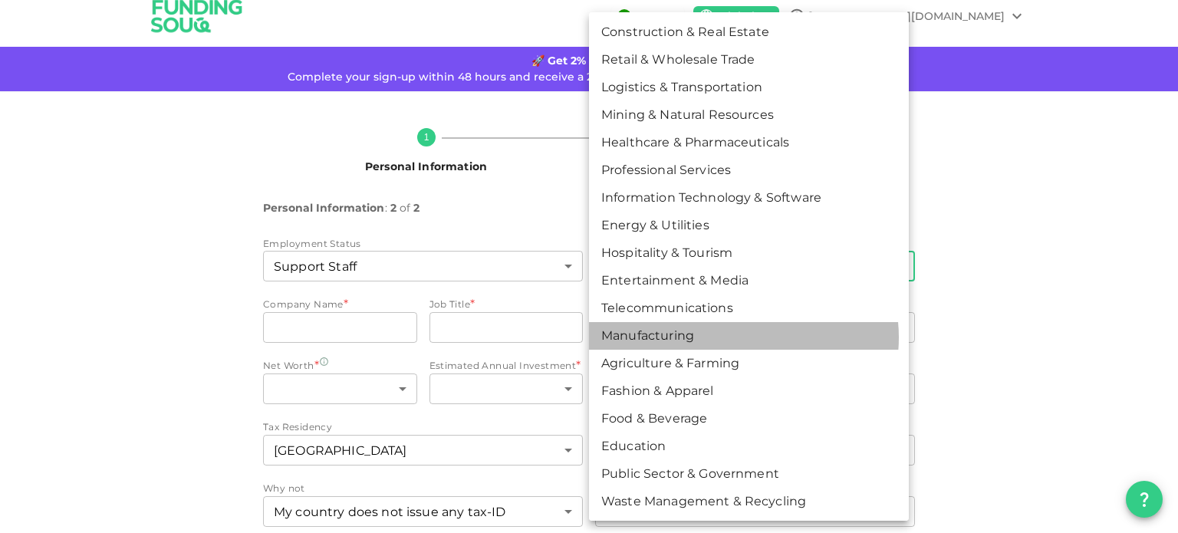
click at [740, 337] on li "Manufacturing" at bounding box center [749, 336] width 320 height 28
type input "13"
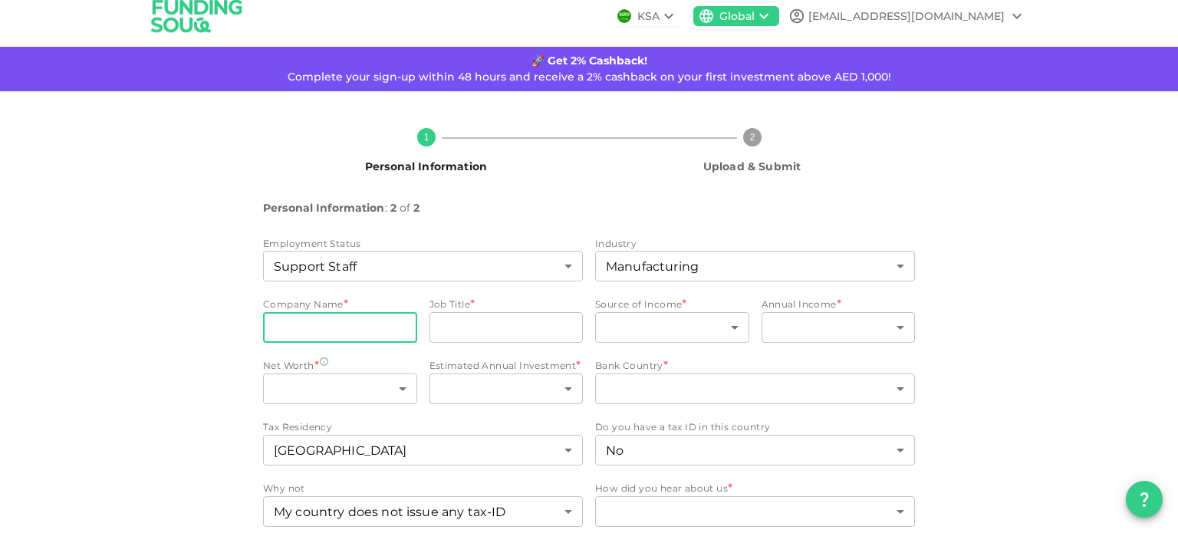
click at [337, 328] on input "companyName" at bounding box center [340, 327] width 154 height 31
type input "Al Taif"
click at [505, 338] on input "jobTitle" at bounding box center [507, 327] width 154 height 31
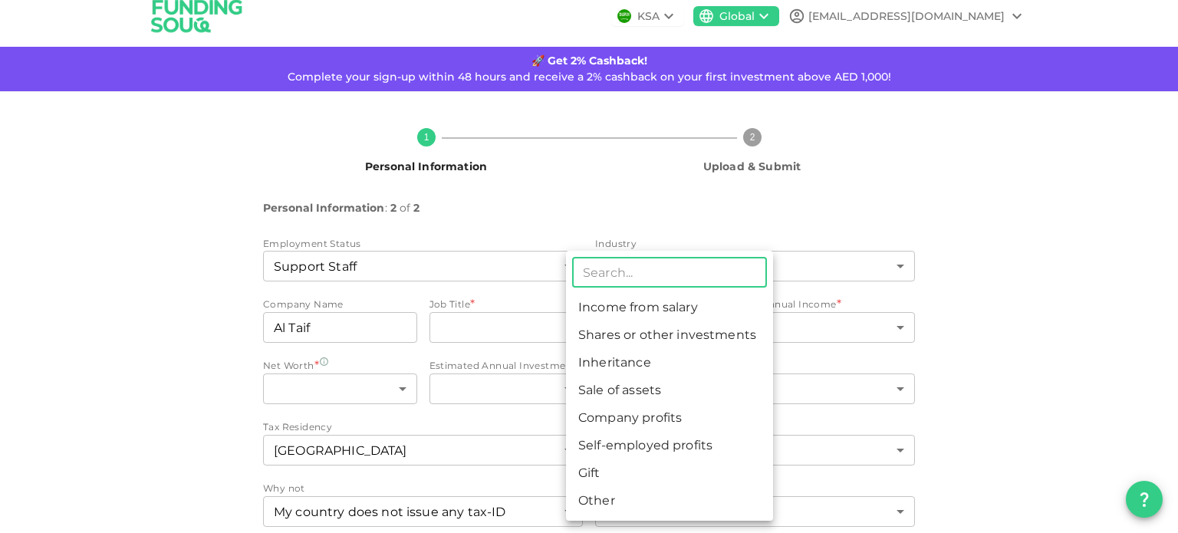
click at [719, 319] on body "KSA Global [EMAIL_ADDRESS][DOMAIN_NAME] 🚀 Get 2% Cashback! Complete your sign-u…" at bounding box center [589, 266] width 1178 height 533
click at [177, 432] on div at bounding box center [589, 266] width 1178 height 533
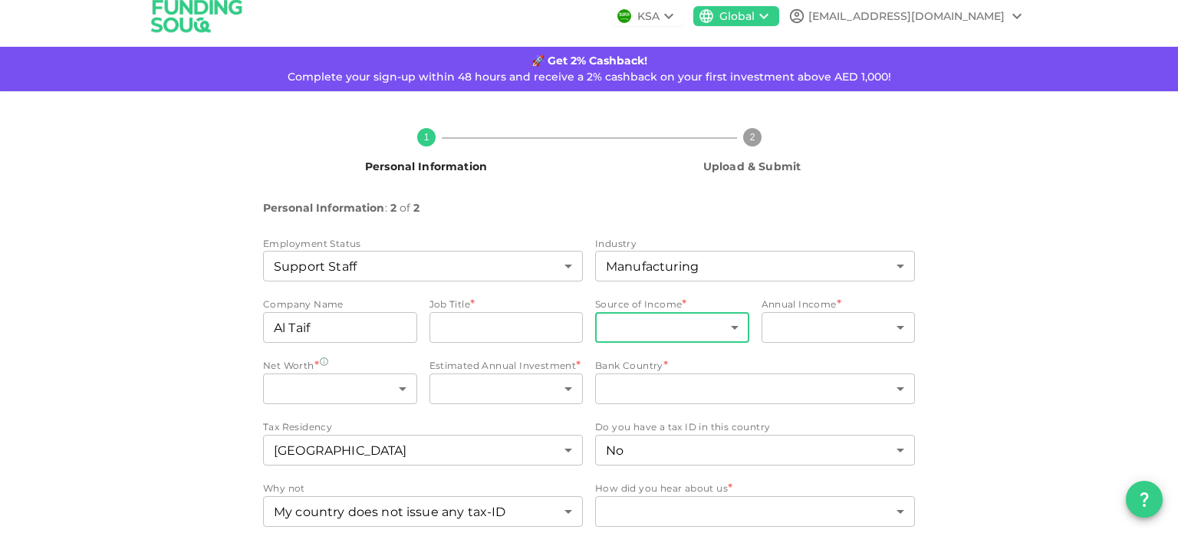
scroll to position [76, 0]
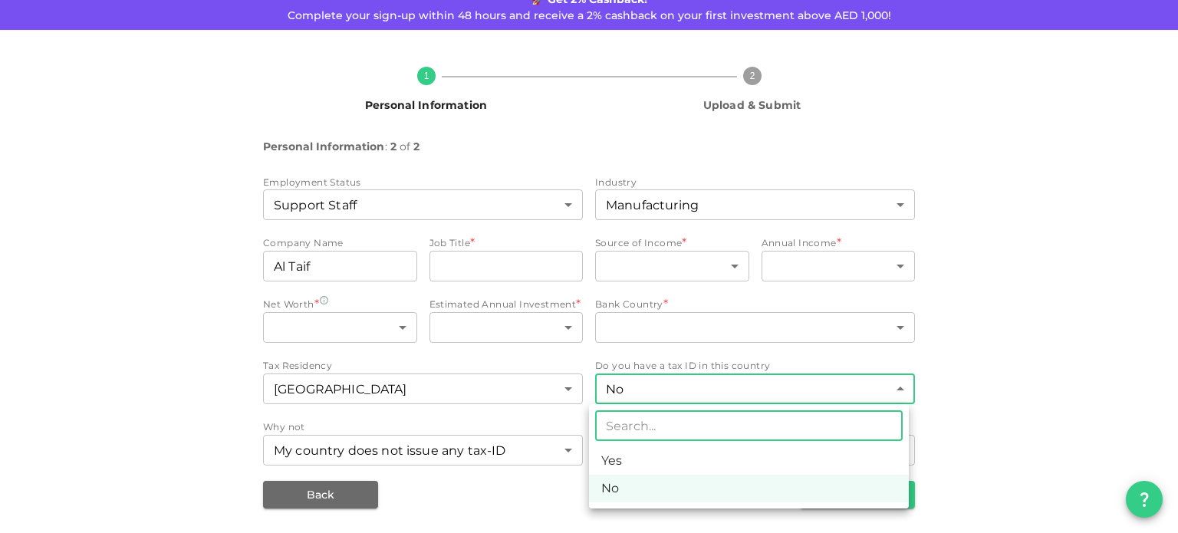
click at [669, 392] on body "KSA Global [EMAIL_ADDRESS][DOMAIN_NAME] 🚀 Get 2% Cashback! Complete your sign-u…" at bounding box center [589, 266] width 1178 height 533
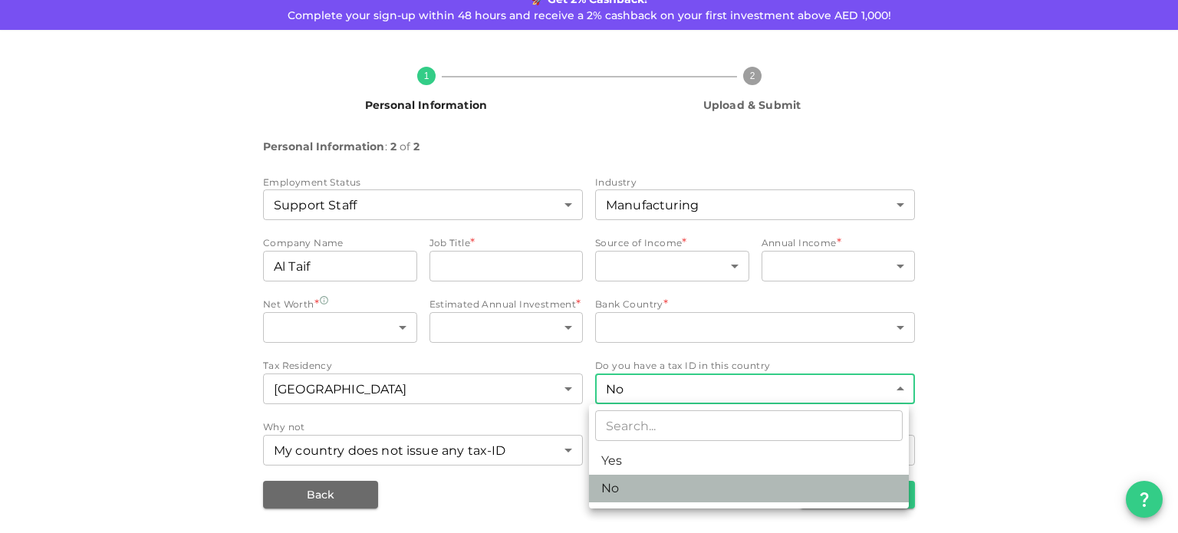
click at [623, 490] on li "No" at bounding box center [749, 489] width 320 height 28
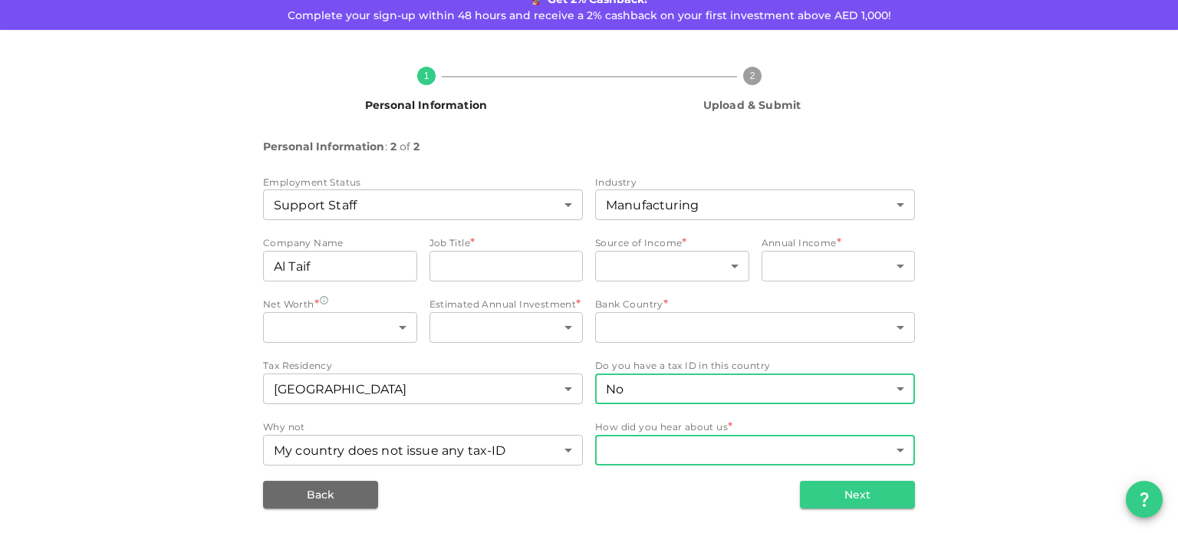
click at [661, 448] on body "KSA Global [EMAIL_ADDRESS][DOMAIN_NAME] 🚀 Get 2% Cashback! Complete your sign-u…" at bounding box center [589, 266] width 1178 height 533
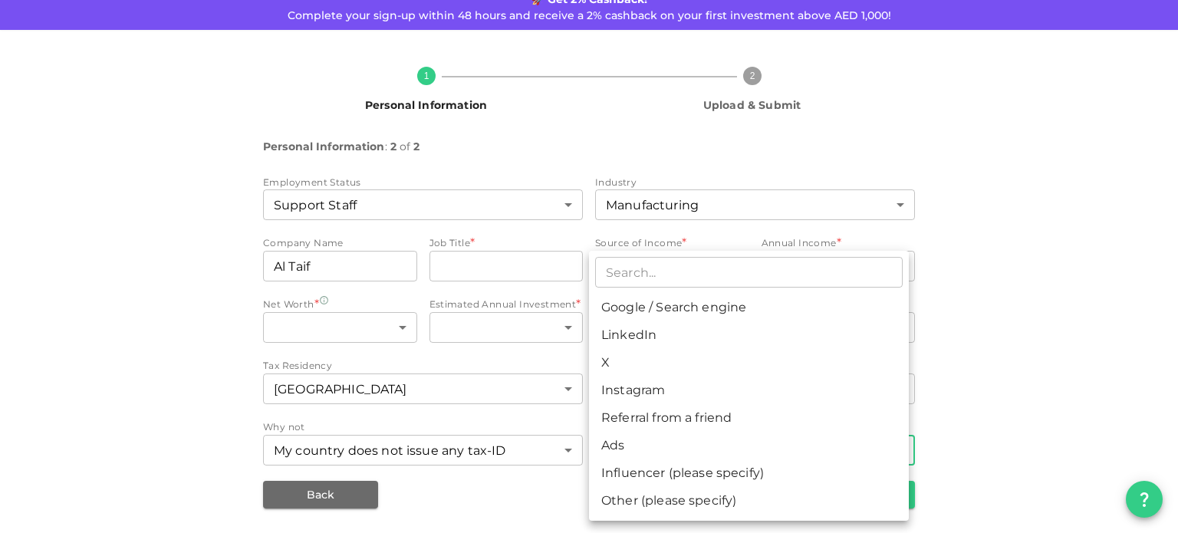
click at [476, 423] on div at bounding box center [589, 266] width 1178 height 533
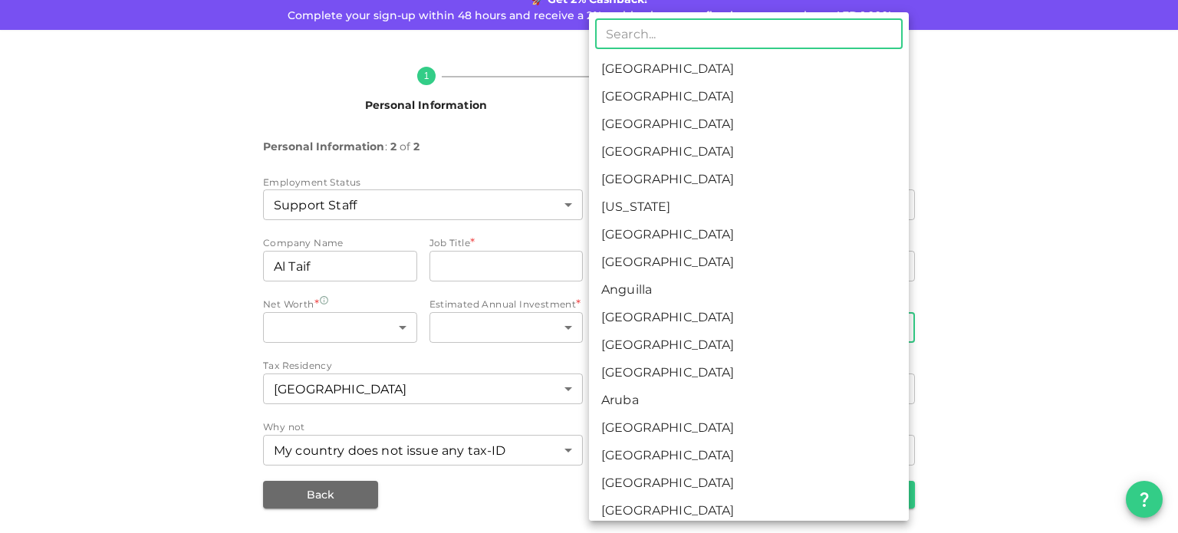
click at [689, 318] on body "KSA Global [EMAIL_ADDRESS][DOMAIN_NAME] 🚀 Get 2% Cashback! Complete your sign-u…" at bounding box center [589, 266] width 1178 height 533
click at [91, 305] on div at bounding box center [589, 266] width 1178 height 533
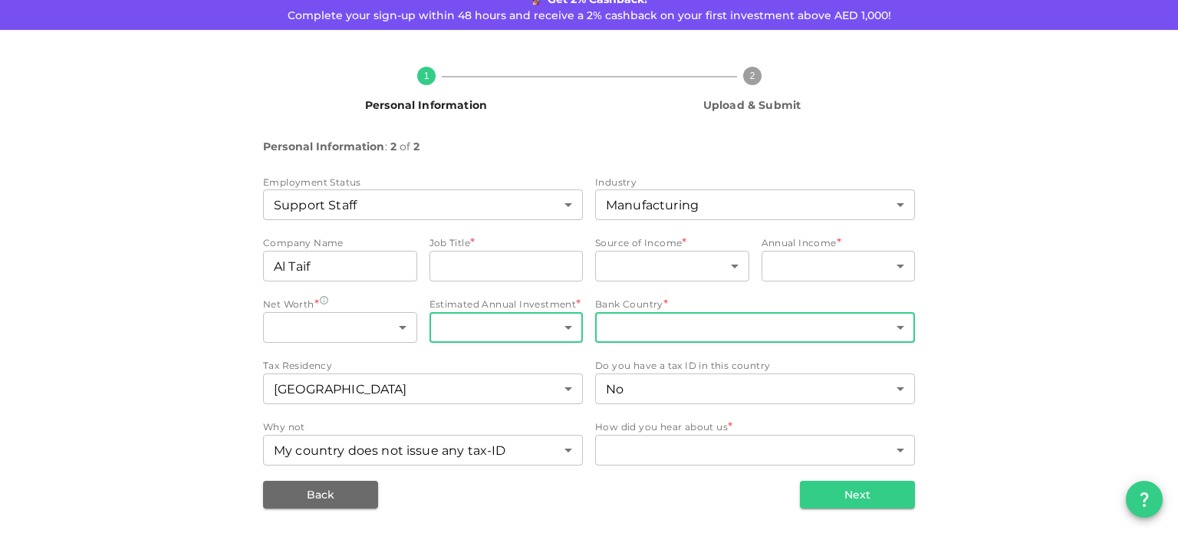
click at [537, 331] on body "KSA Global [EMAIL_ADDRESS][DOMAIN_NAME] 🚀 Get 2% Cashback! Complete your sign-u…" at bounding box center [589, 266] width 1178 height 533
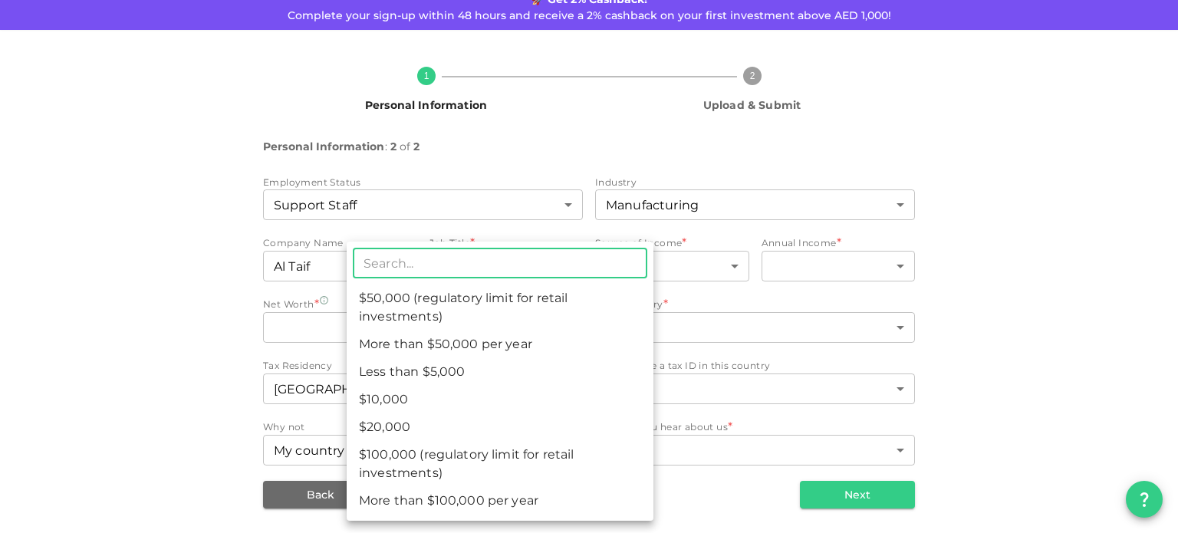
click at [229, 364] on div at bounding box center [589, 266] width 1178 height 533
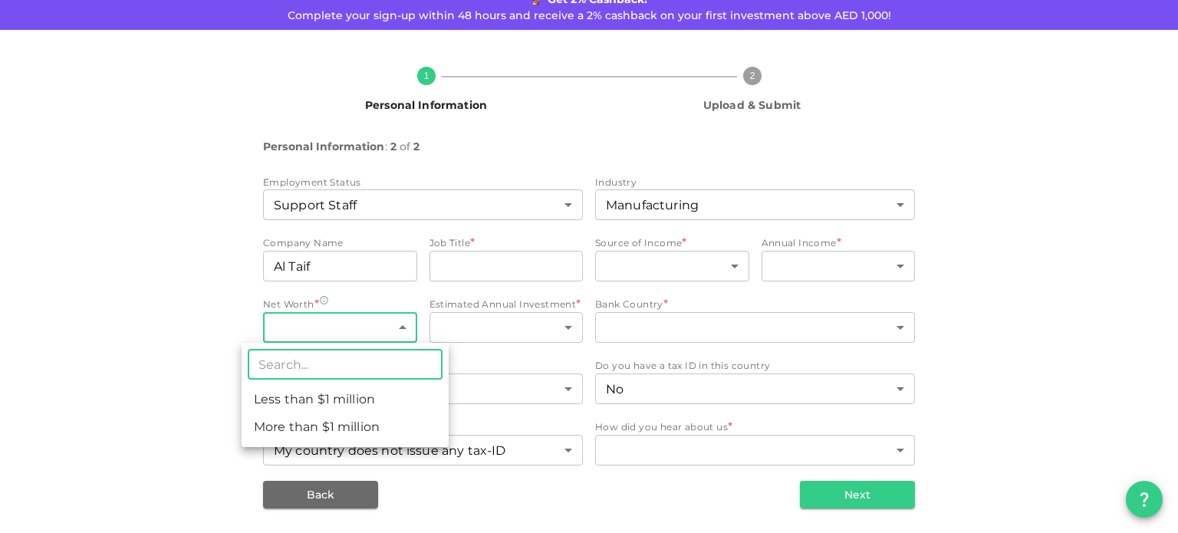
click at [384, 337] on body "KSA Global [EMAIL_ADDRESS][DOMAIN_NAME] 🚀 Get 2% Cashback! Complete your sign-u…" at bounding box center [589, 266] width 1178 height 533
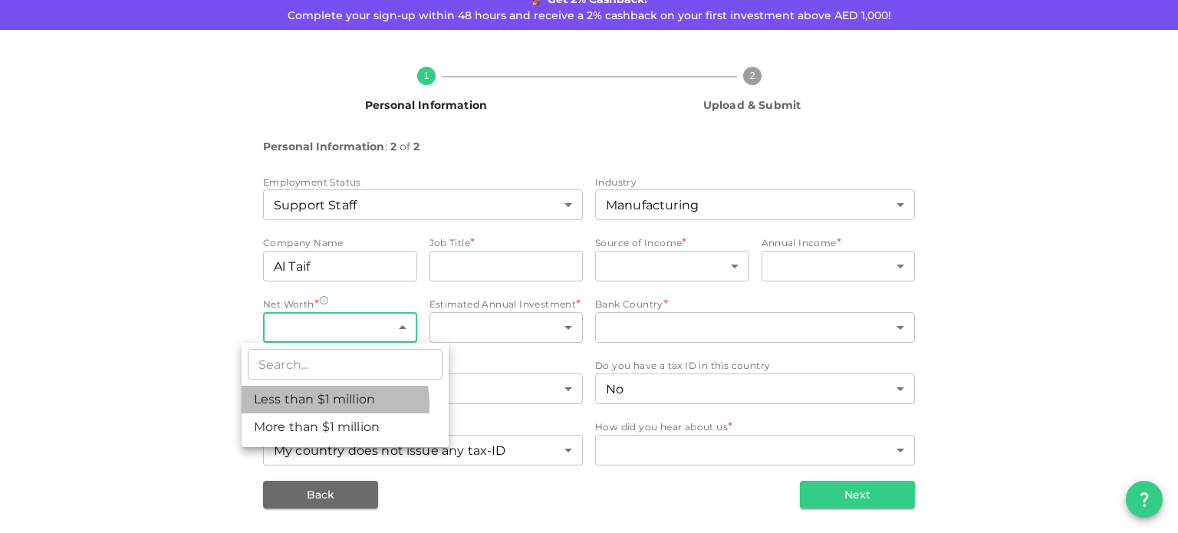
click at [305, 406] on li "Less than $1 million" at bounding box center [345, 400] width 207 height 28
type input "1"
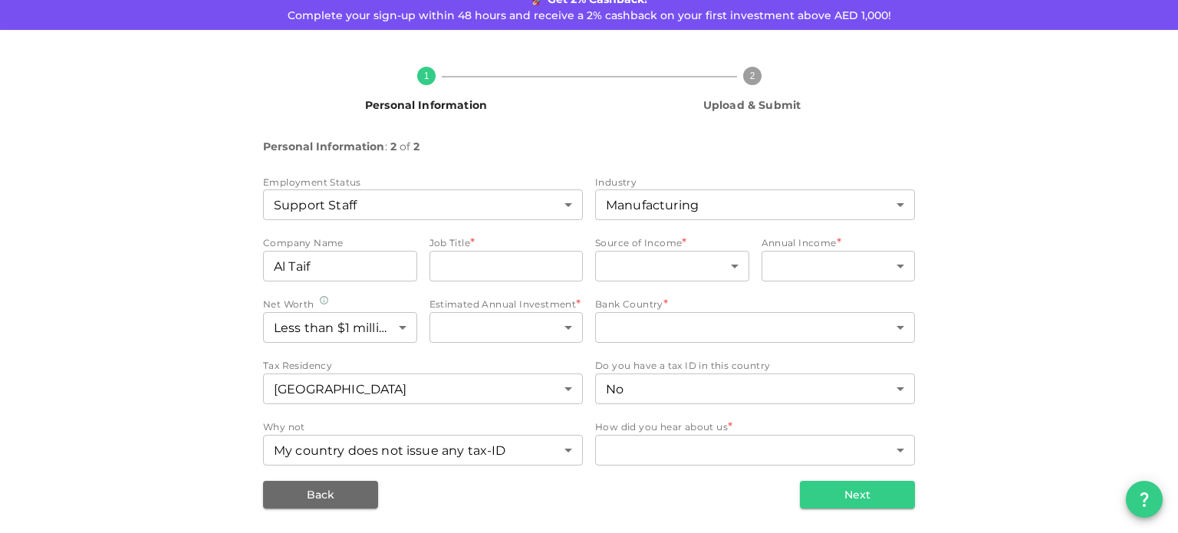
click at [177, 384] on div "1 Personal Information 2 Upload & Submit Personal Information : 2 of 2 Employme…" at bounding box center [589, 281] width 874 height 454
click at [344, 265] on input "Al Taif" at bounding box center [340, 266] width 154 height 31
type input "A"
